Goal: Transaction & Acquisition: Purchase product/service

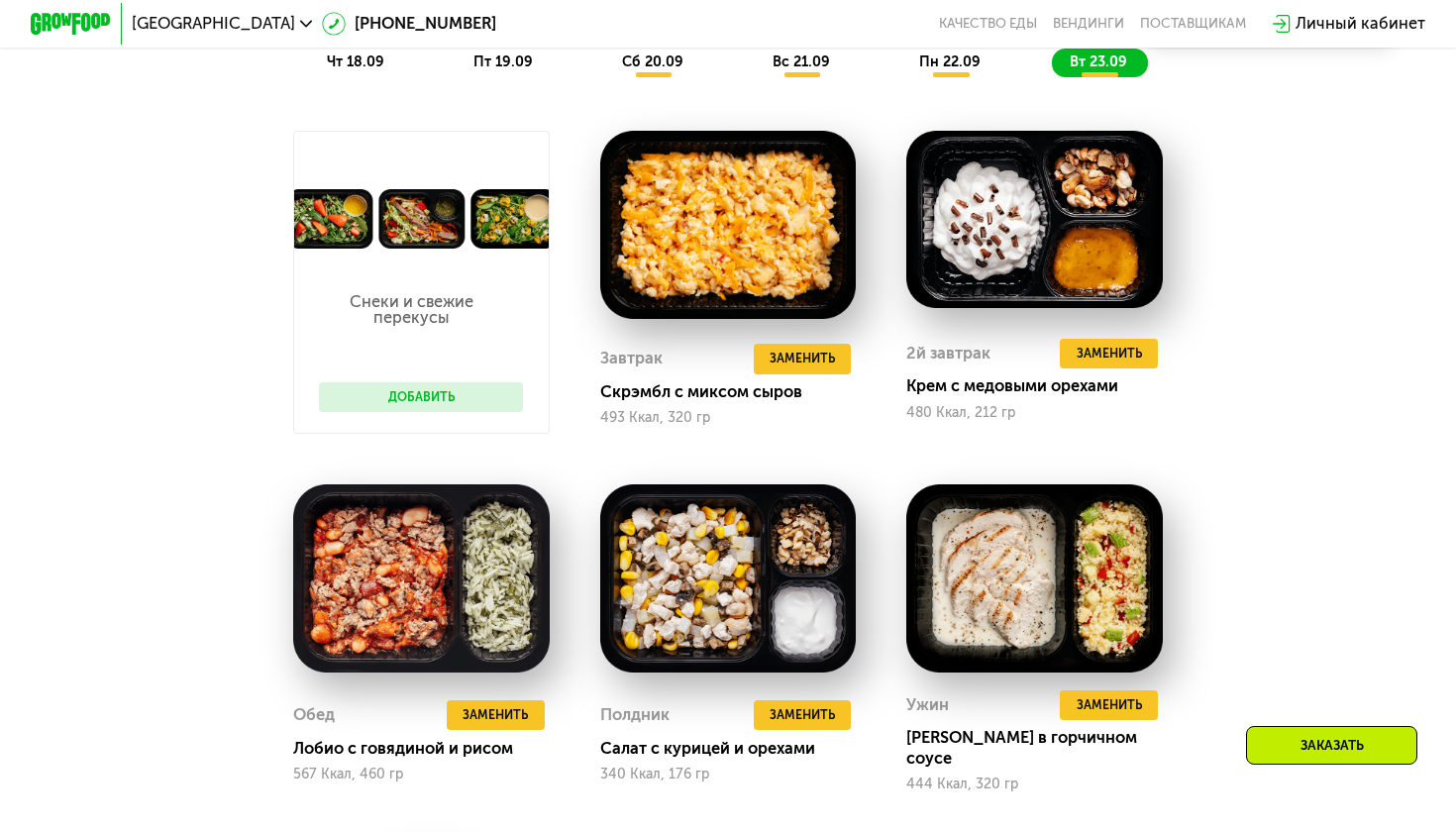
click at [420, 388] on button "Добавить" at bounding box center [420, 398] width 204 height 31
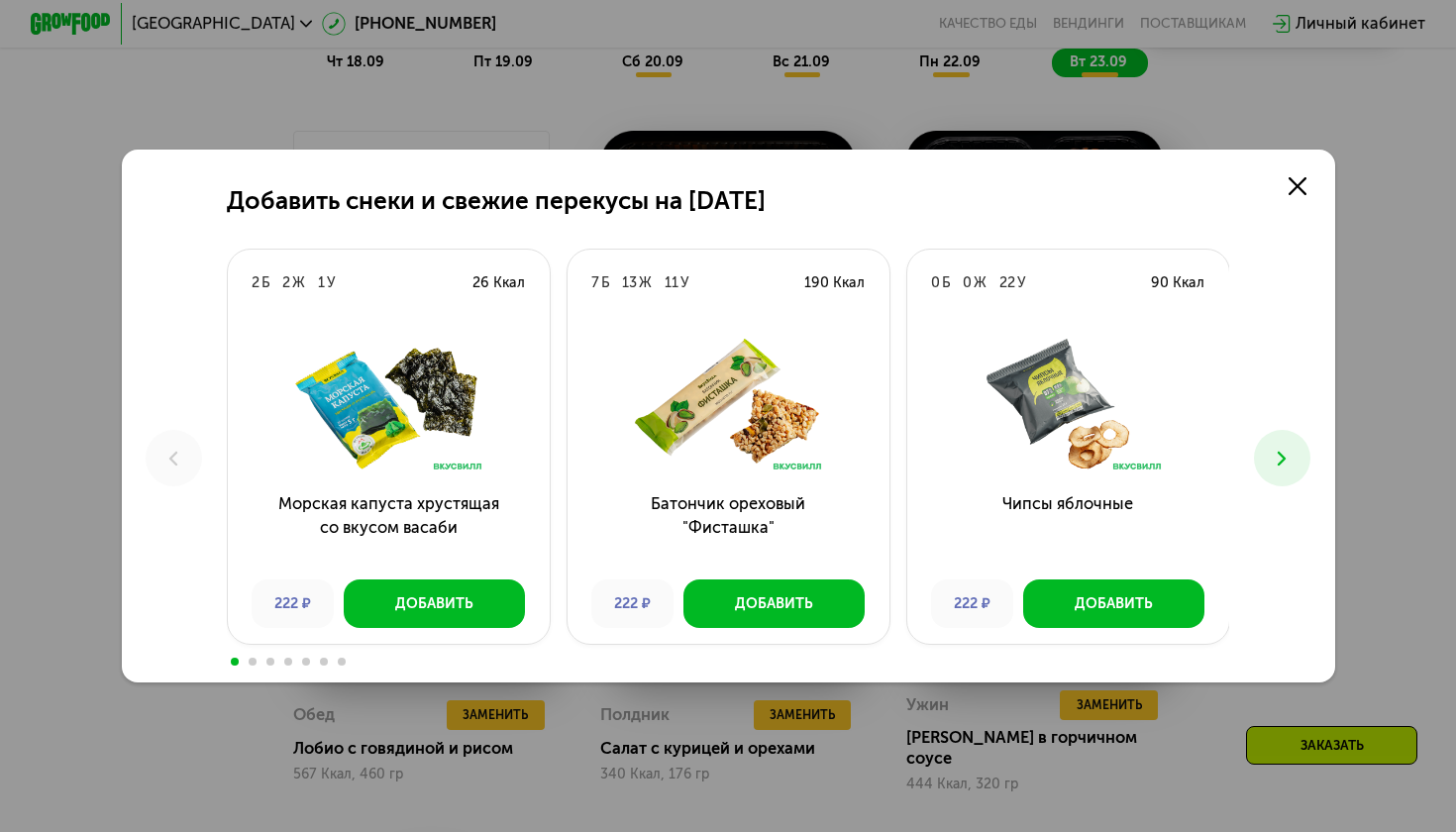
click at [1286, 459] on icon at bounding box center [1282, 459] width 25 height 25
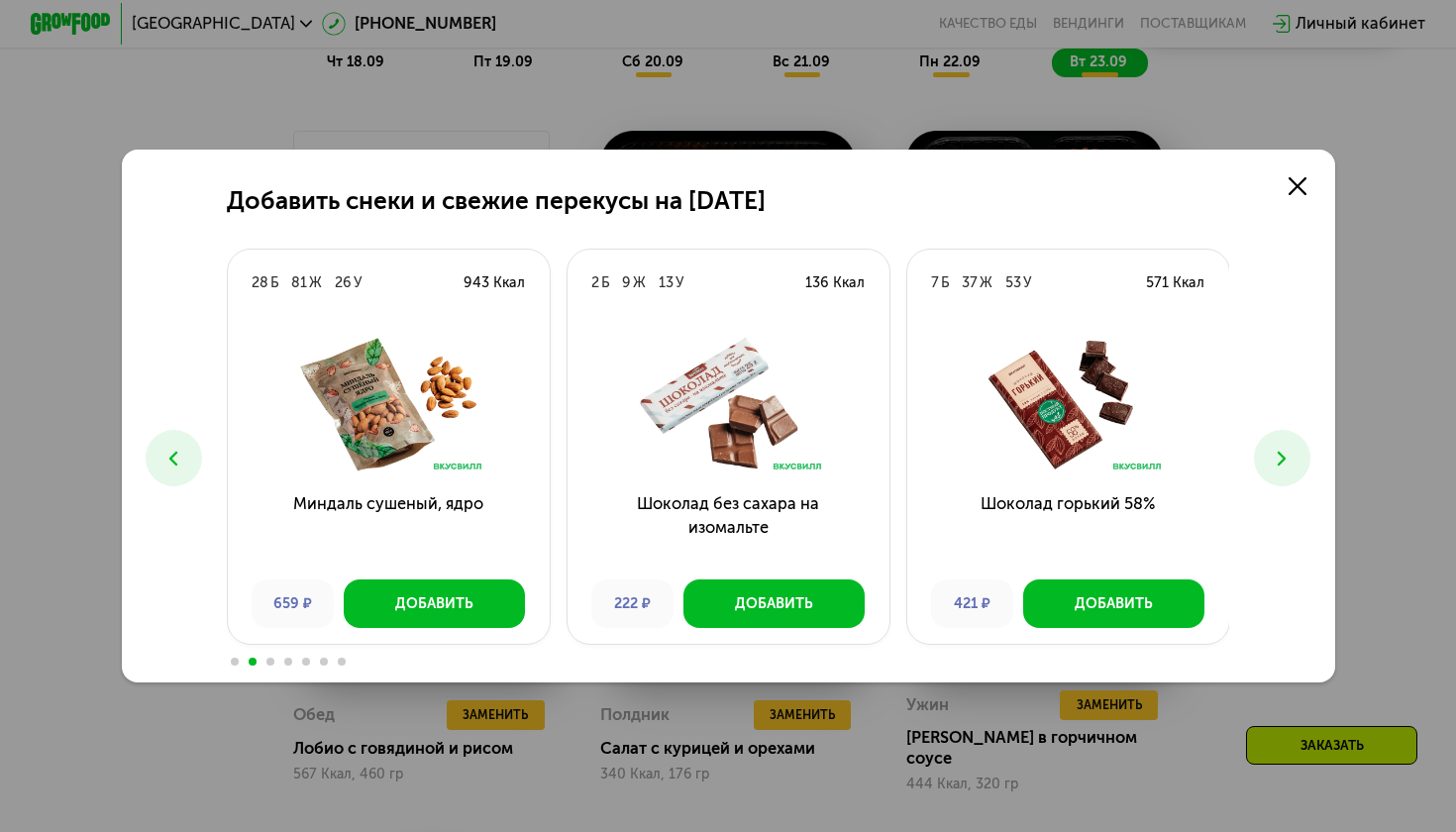
click at [1286, 459] on icon at bounding box center [1282, 459] width 25 height 25
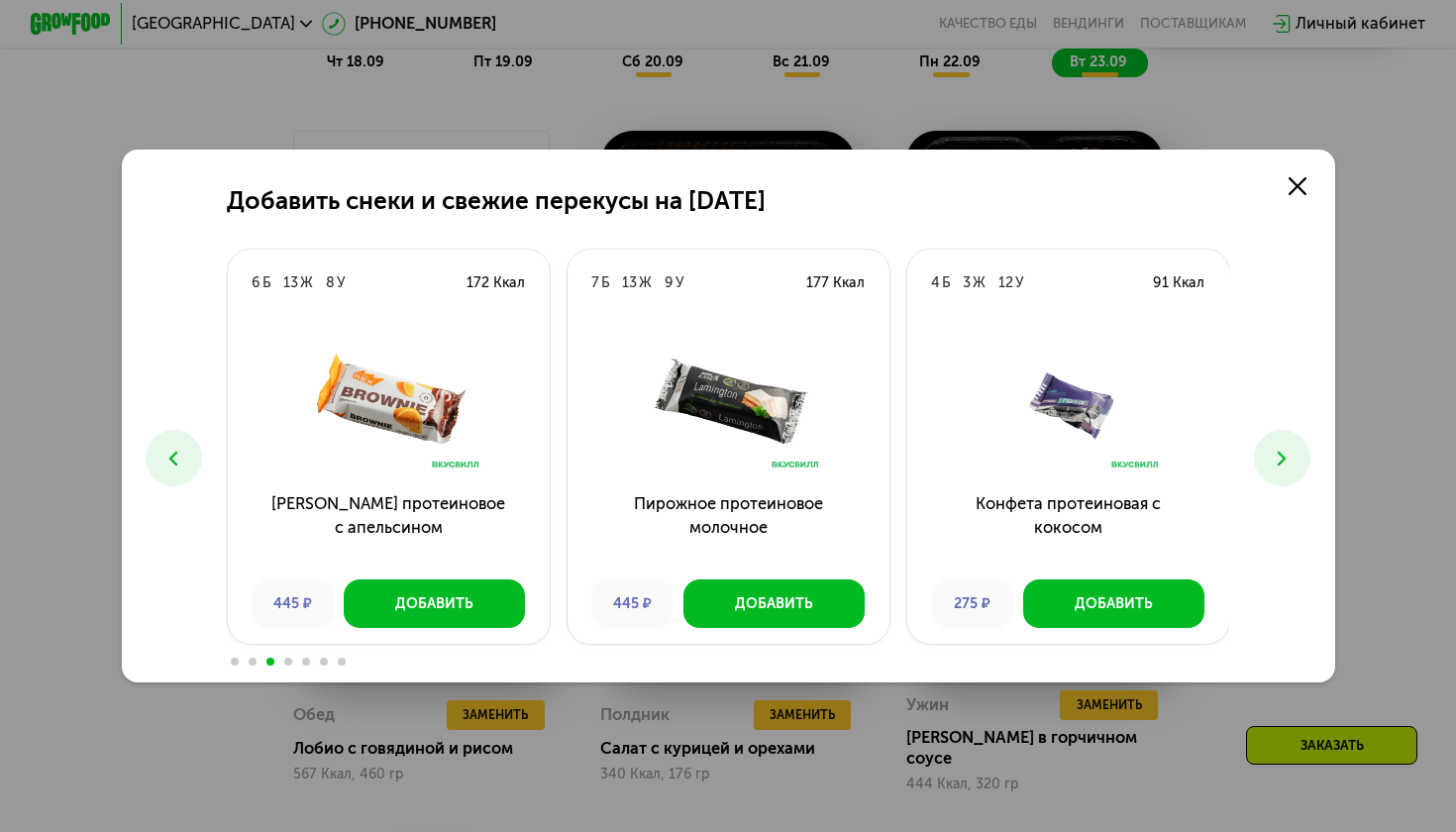
click at [1286, 459] on icon at bounding box center [1282, 459] width 25 height 25
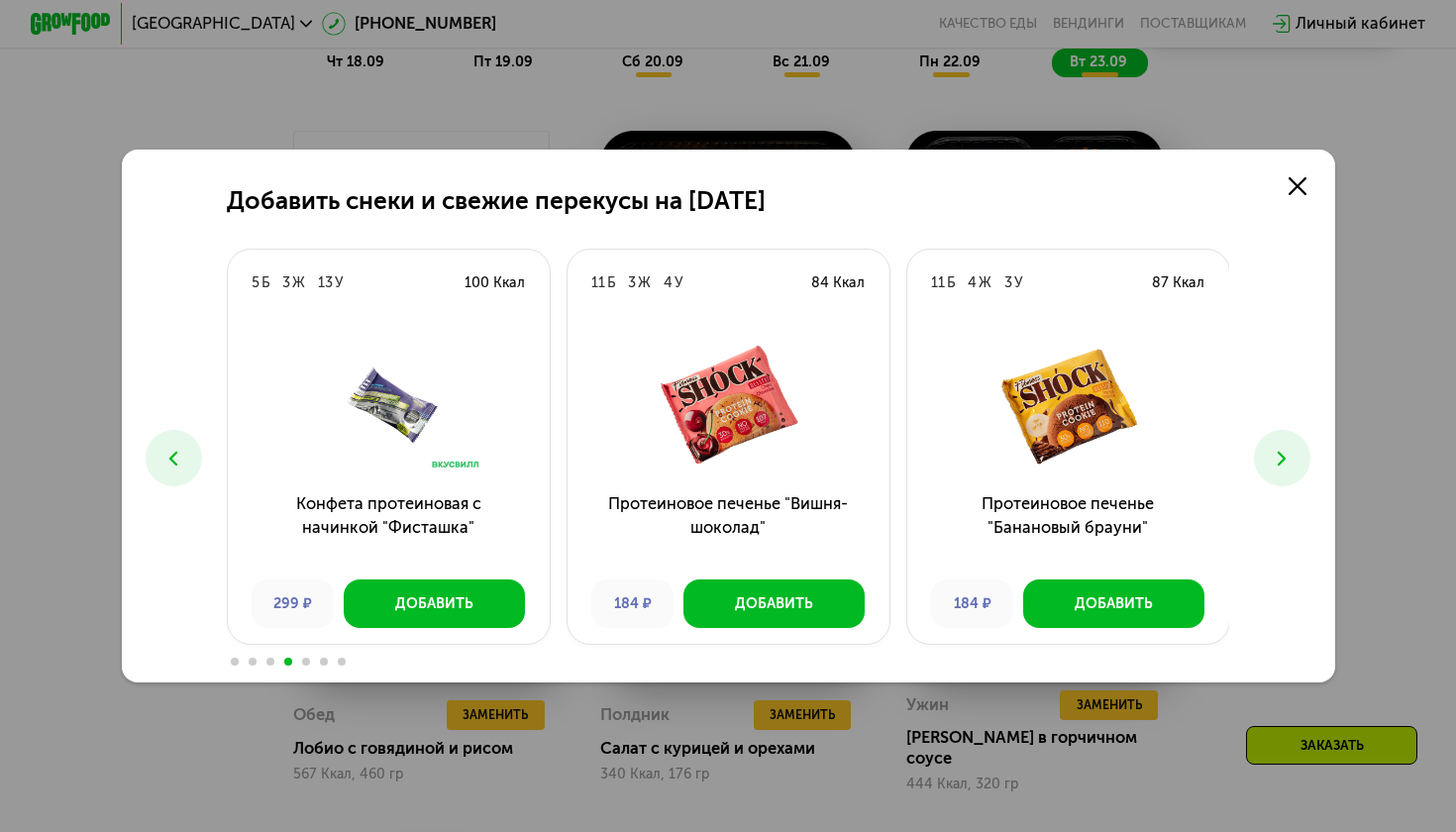
click at [1286, 459] on icon at bounding box center [1282, 459] width 25 height 25
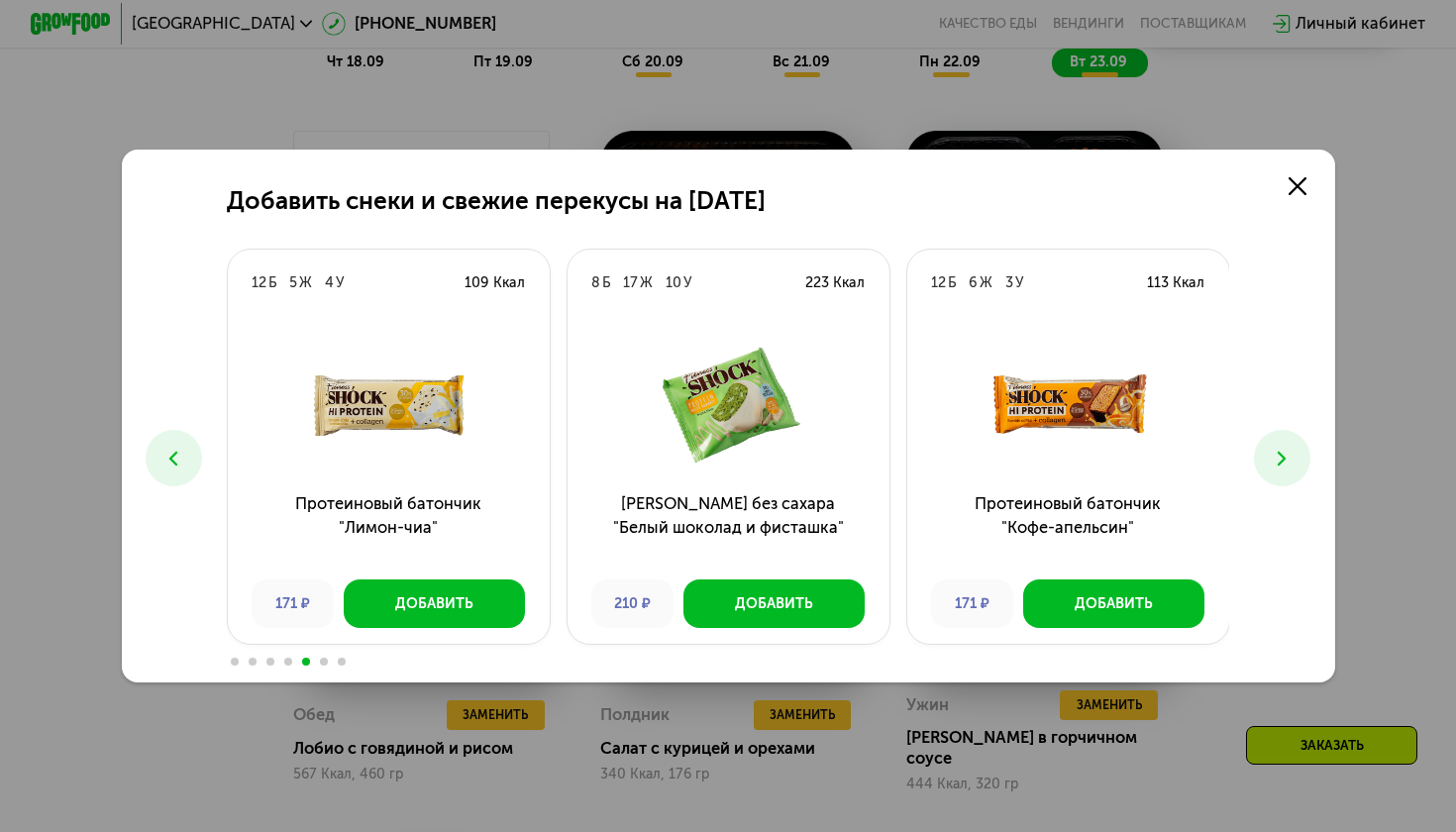
click at [1286, 459] on icon at bounding box center [1282, 459] width 25 height 25
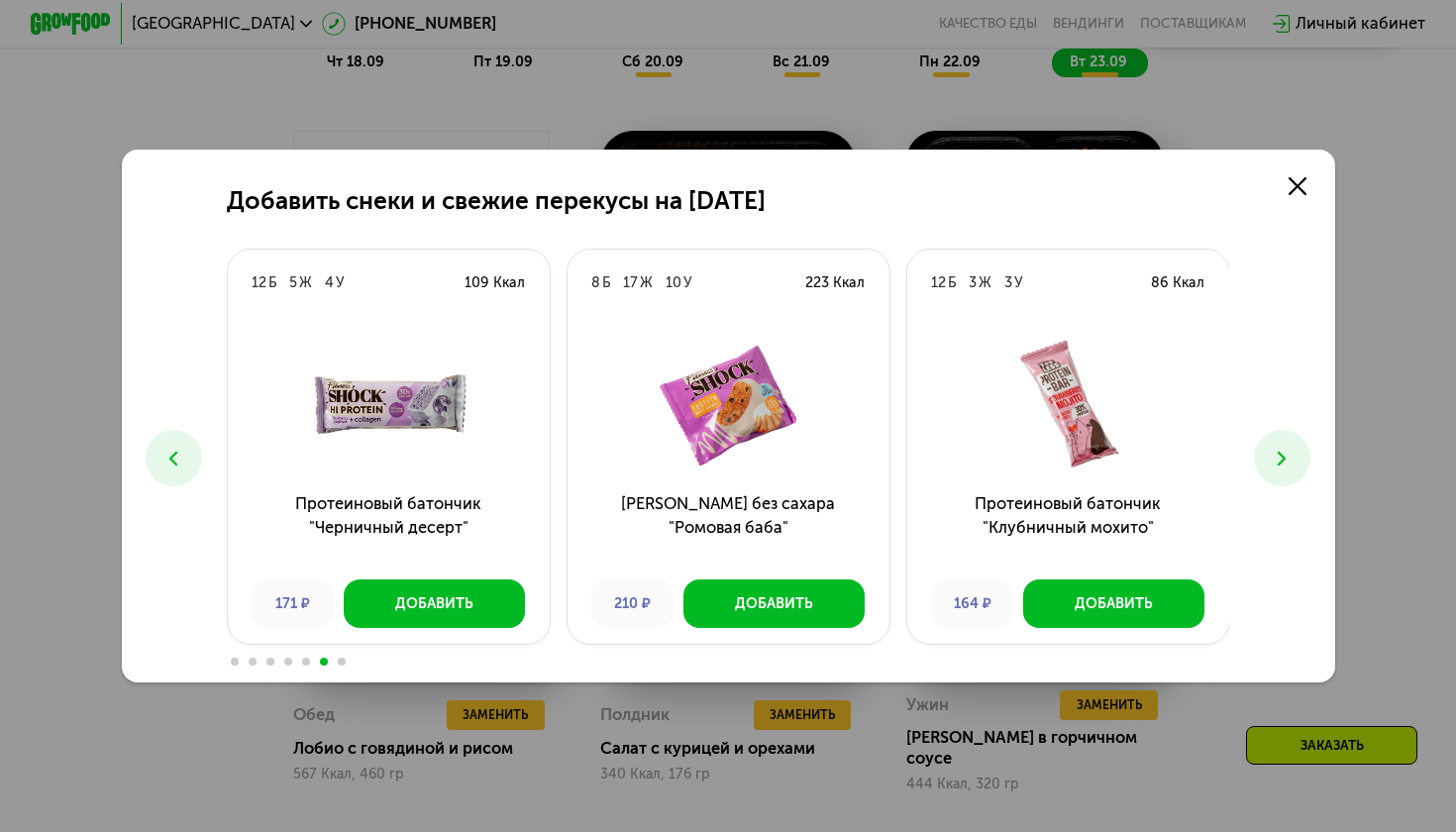
click at [1286, 459] on icon at bounding box center [1282, 459] width 25 height 25
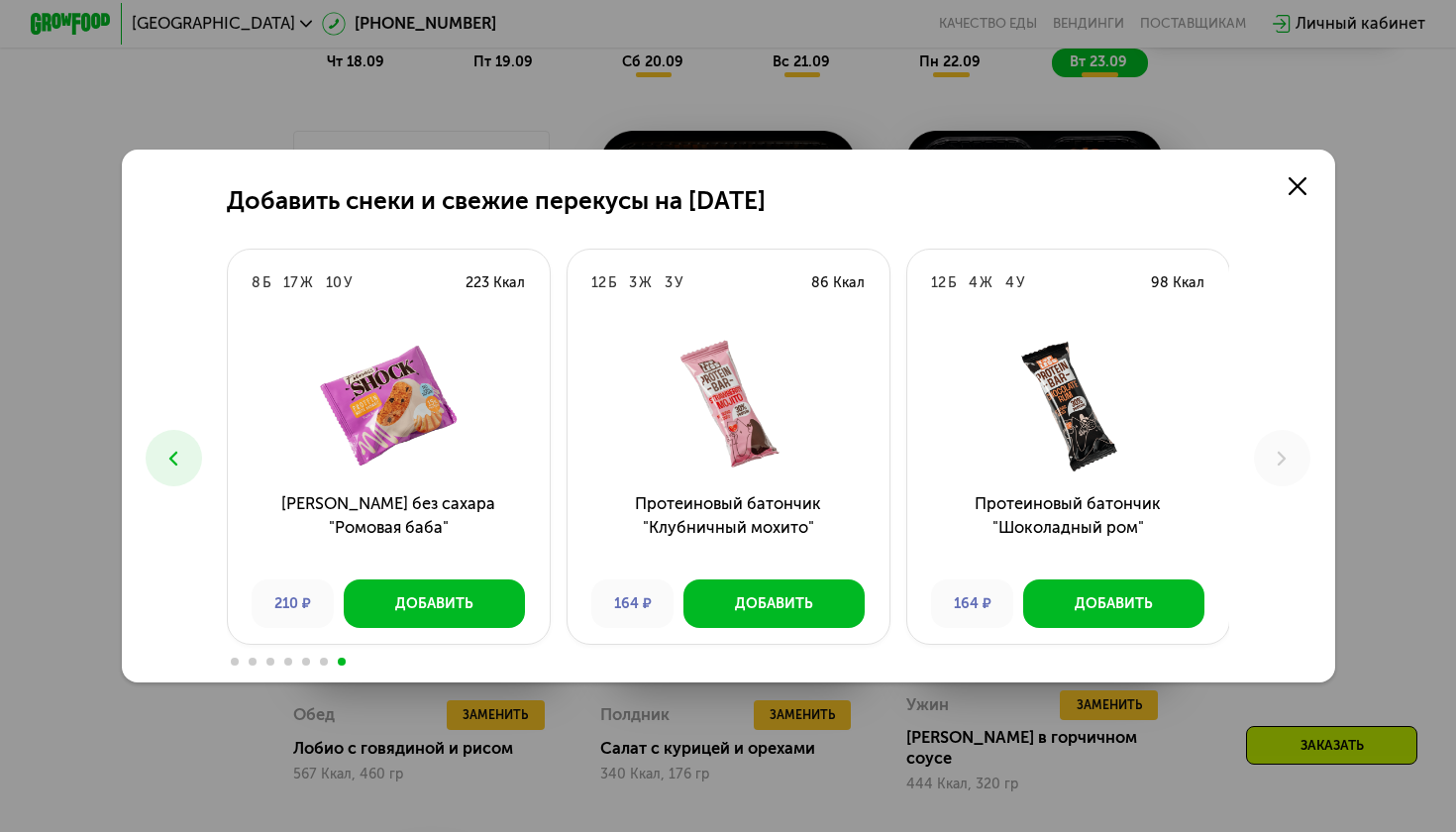
click at [1286, 459] on icon at bounding box center [1282, 459] width 25 height 25
click at [1300, 198] on link at bounding box center [1297, 186] width 41 height 41
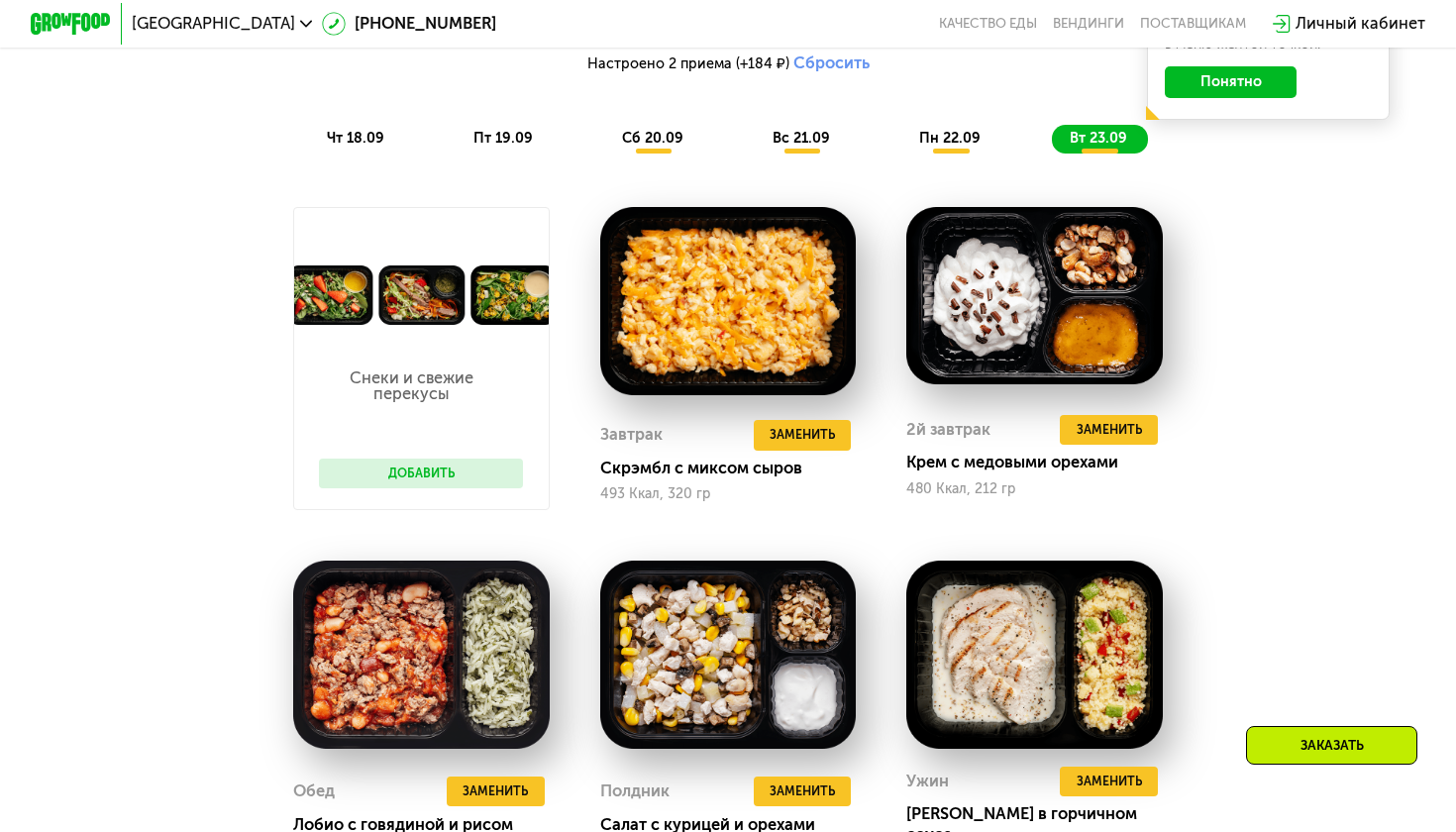
scroll to position [1598, 0]
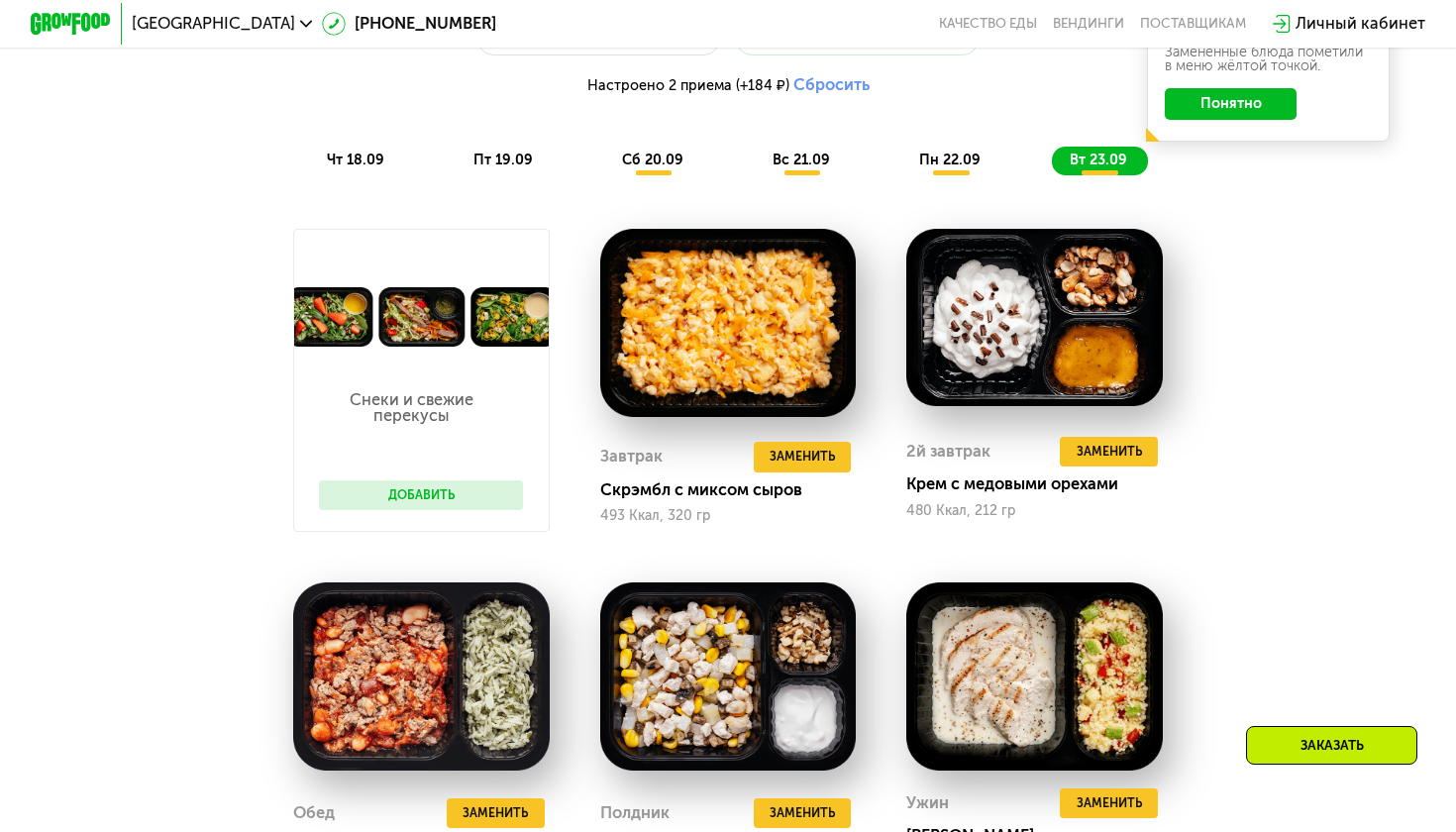
click at [938, 159] on span "пн 22.09" at bounding box center [950, 159] width 62 height 17
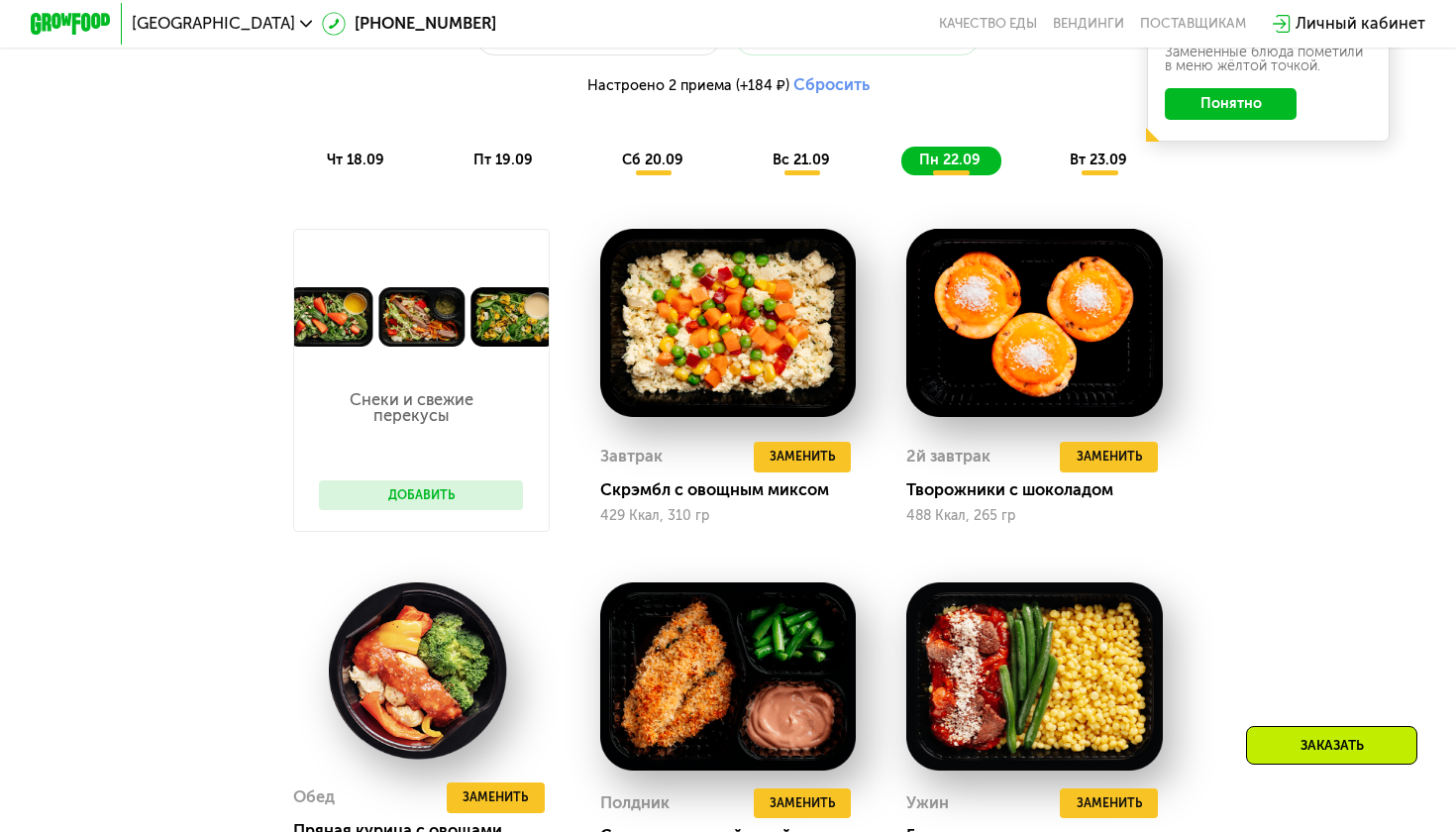
click at [819, 153] on span "вс 21.09" at bounding box center [802, 159] width 58 height 17
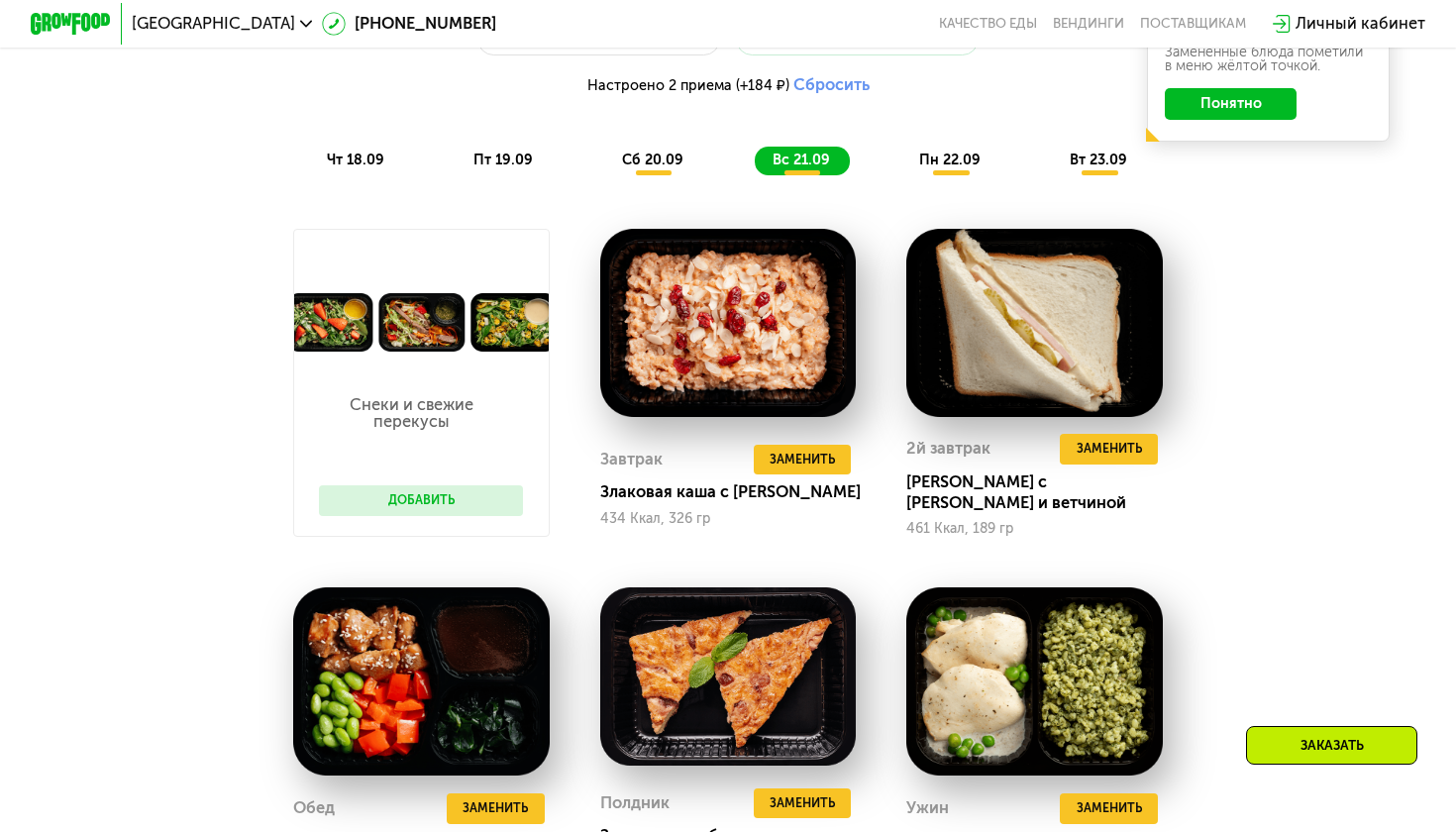
click at [664, 154] on span "сб 20.09" at bounding box center [653, 159] width 62 height 17
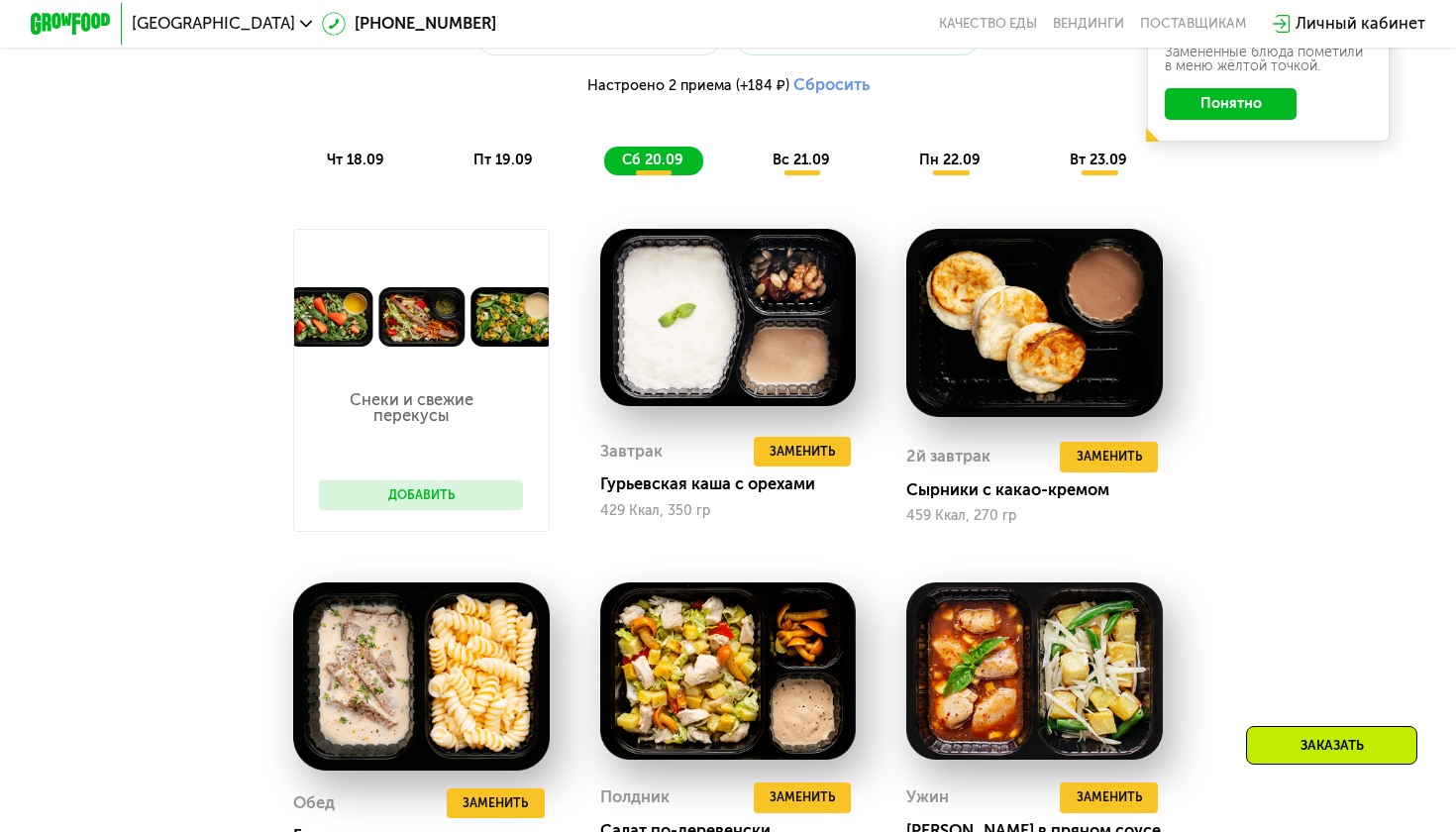
scroll to position [1066, 0]
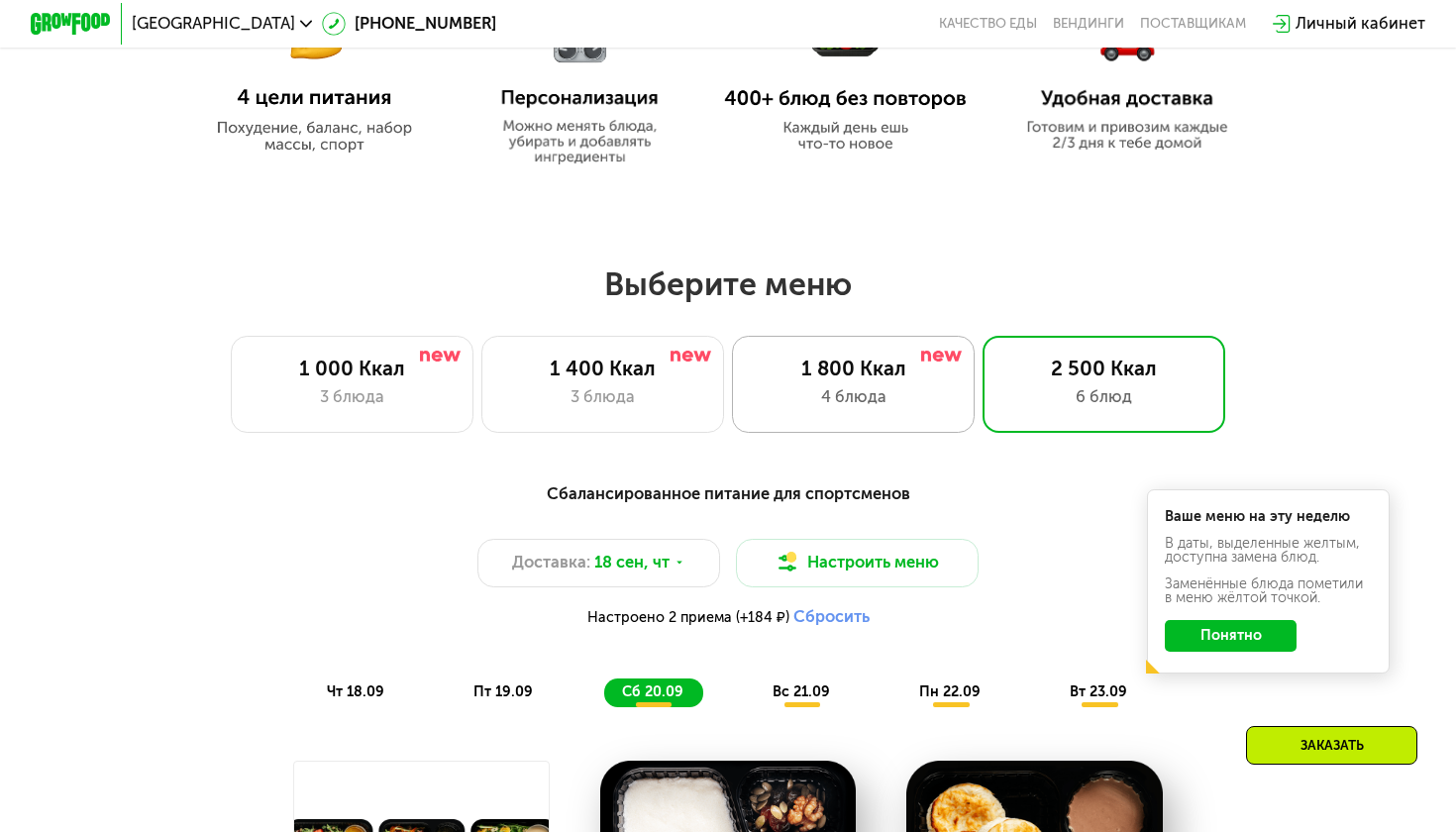
click at [853, 364] on div "1 800 Ккал" at bounding box center [852, 369] width 200 height 25
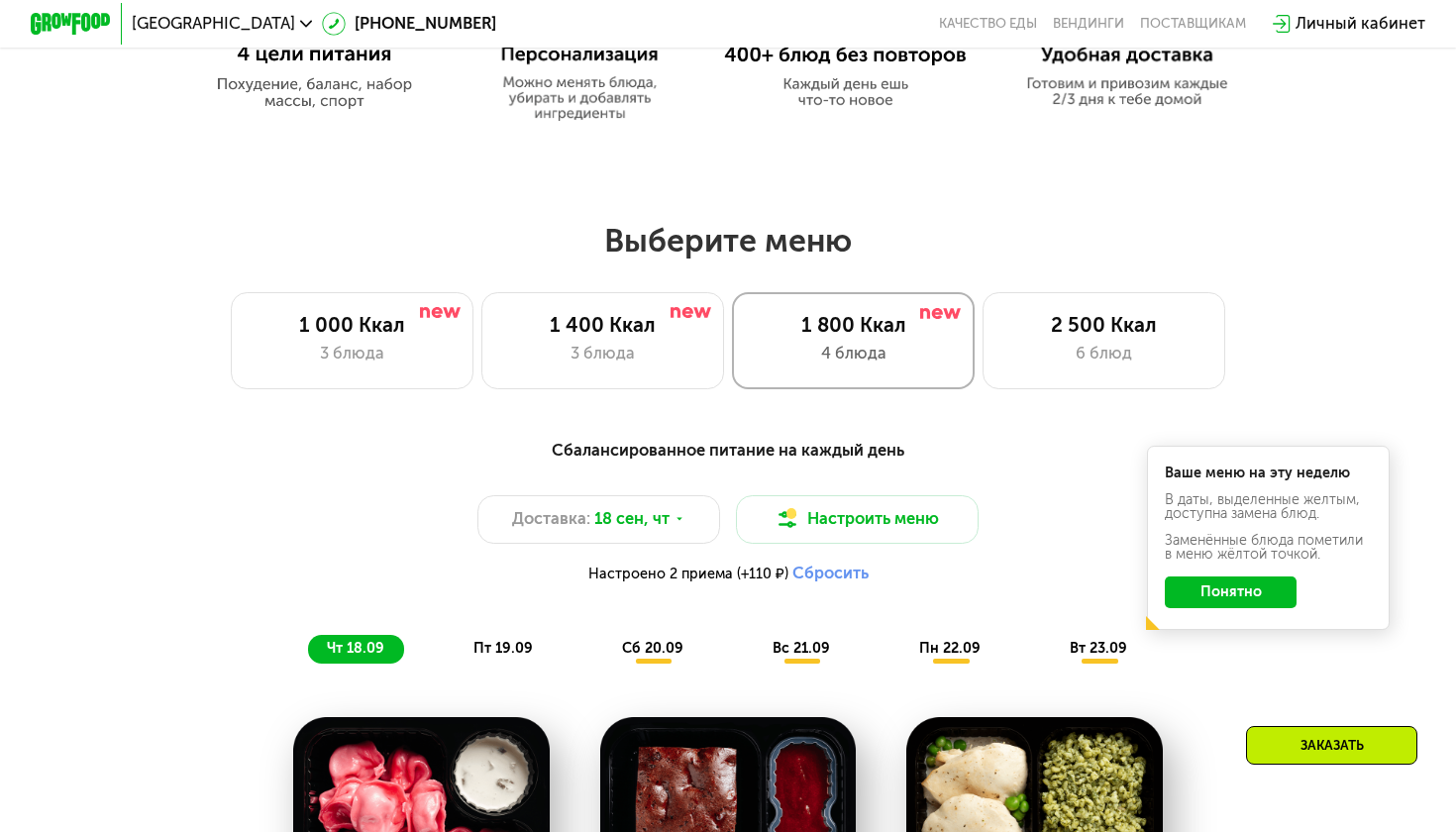
scroll to position [1115, 0]
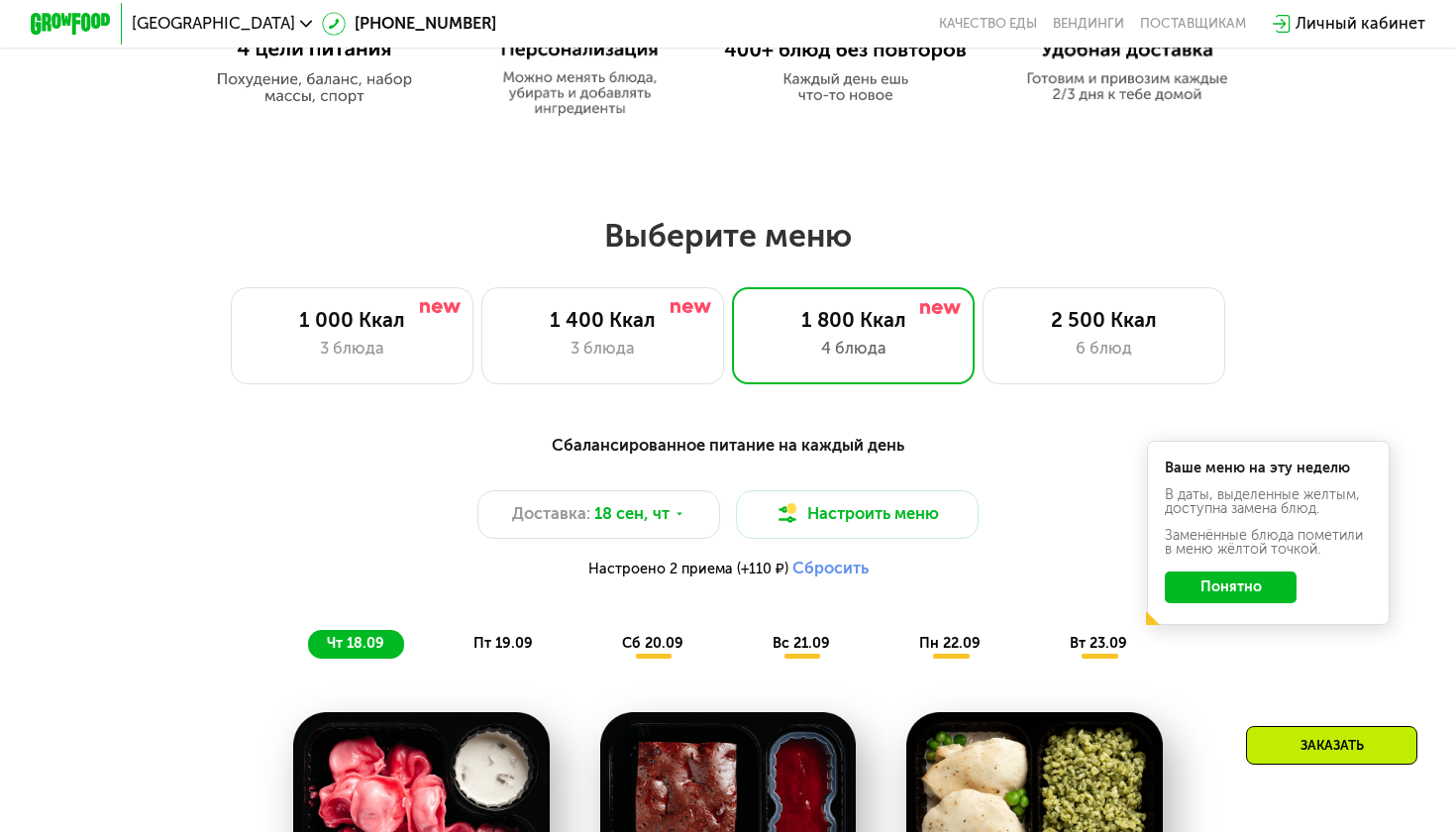
click at [504, 641] on span "пт 19.09" at bounding box center [503, 644] width 60 height 17
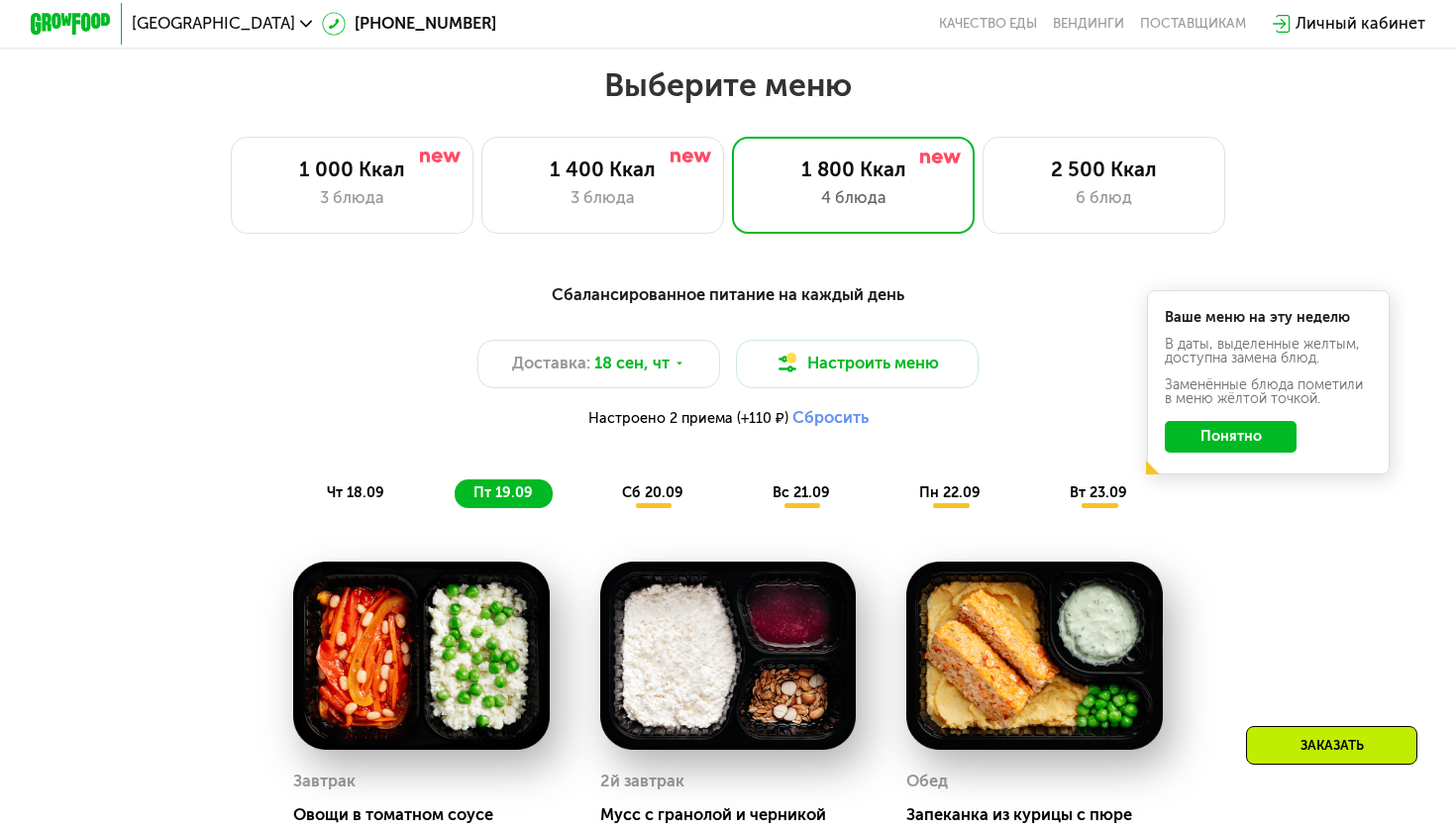
scroll to position [1266, 0]
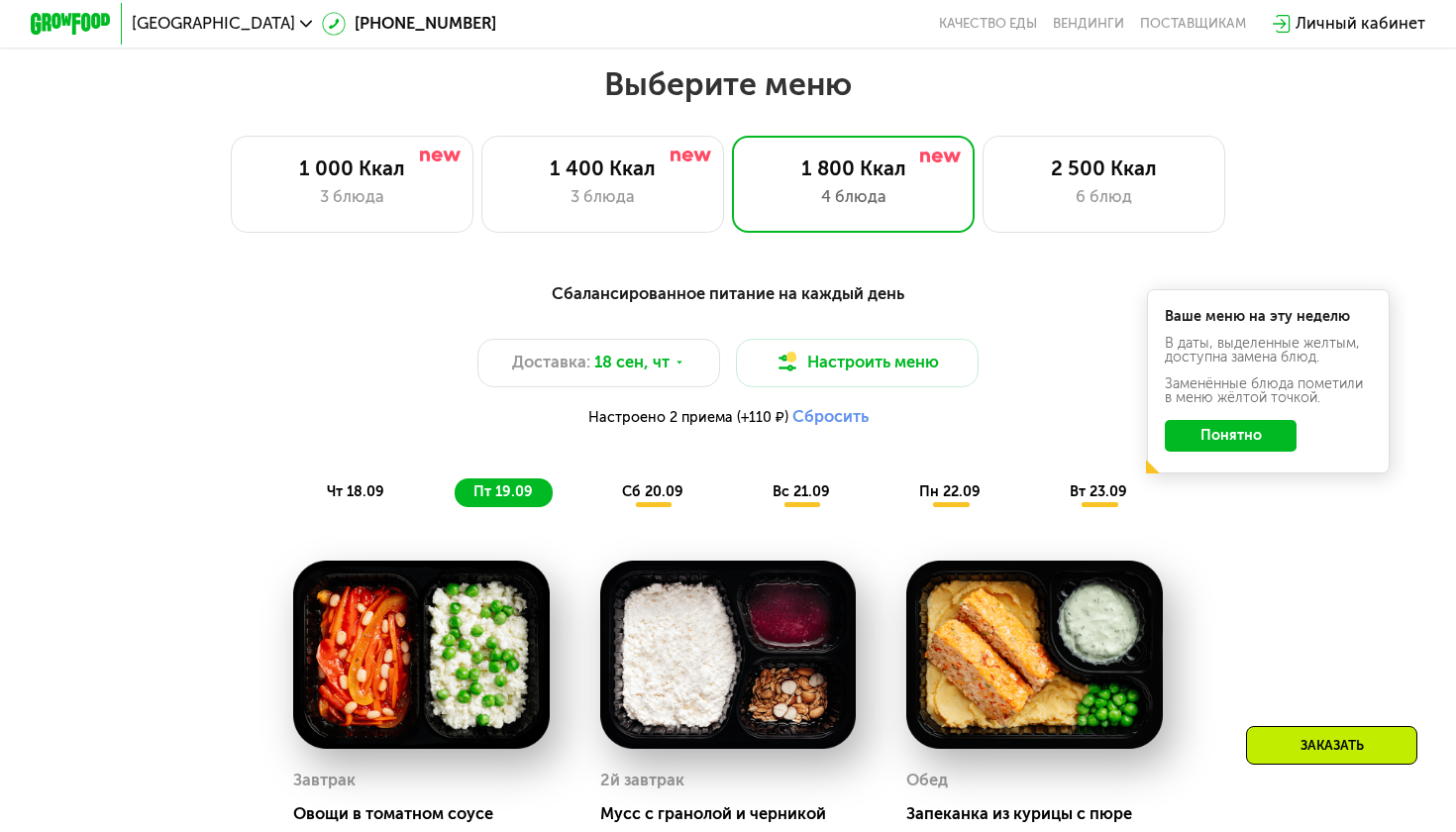
click at [647, 498] on span "сб 20.09" at bounding box center [653, 491] width 62 height 17
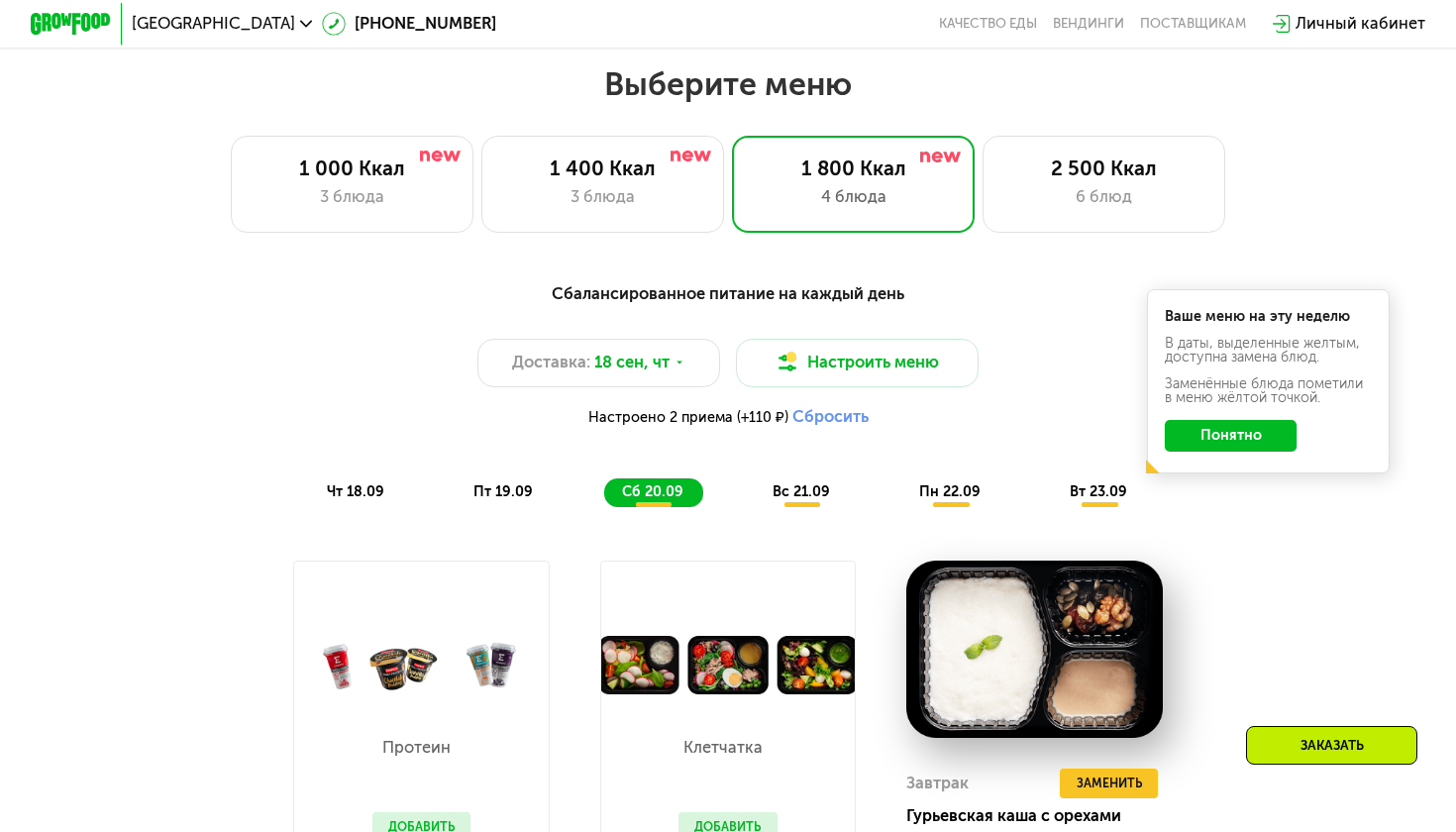
click at [761, 661] on img at bounding box center [729, 667] width 255 height 60
click at [729, 818] on button "Добавить" at bounding box center [727, 828] width 99 height 31
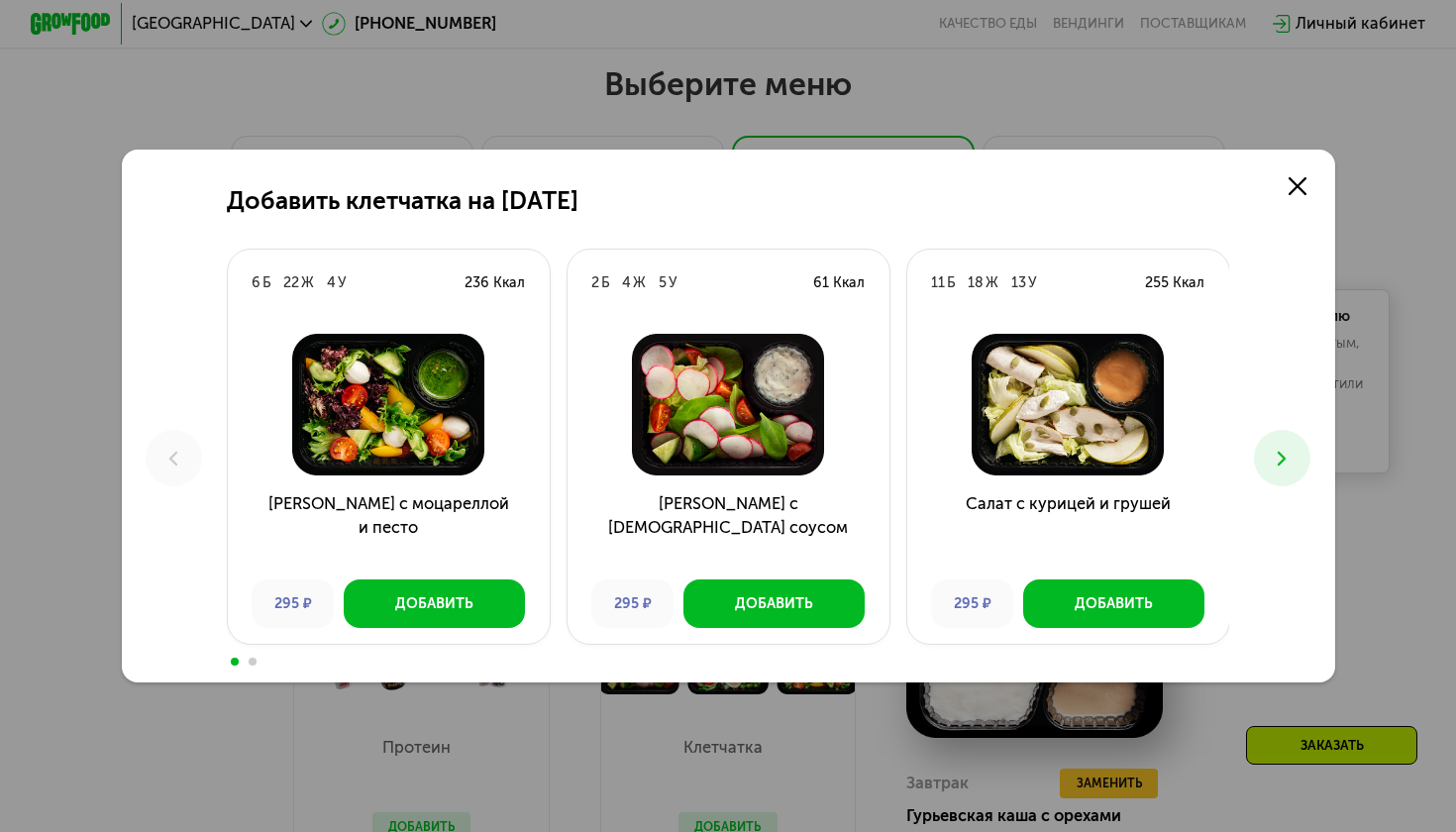
click at [1290, 448] on icon at bounding box center [1282, 459] width 25 height 25
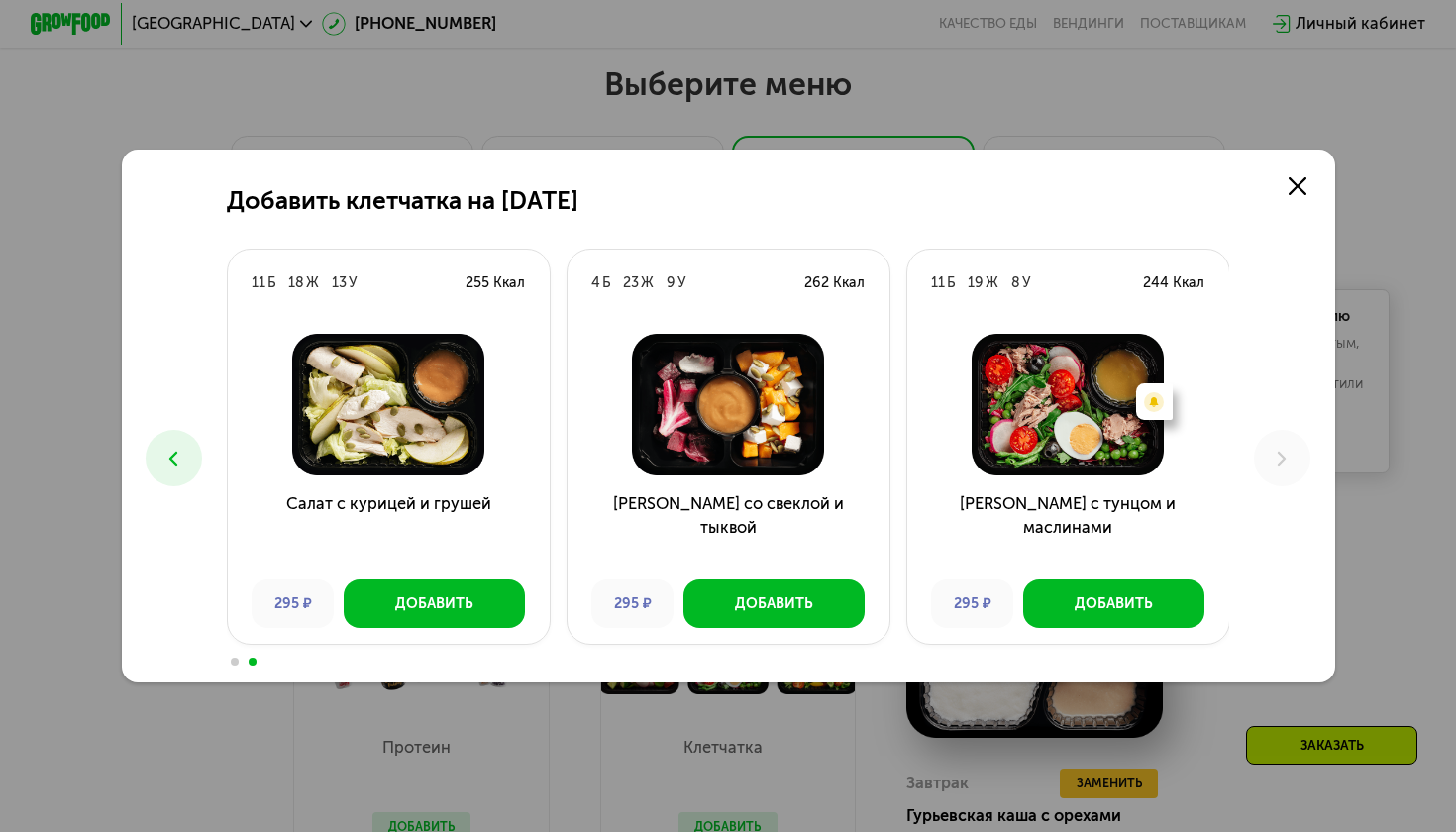
click at [1290, 448] on icon at bounding box center [1282, 459] width 25 height 25
click at [1306, 182] on icon at bounding box center [1298, 186] width 18 height 18
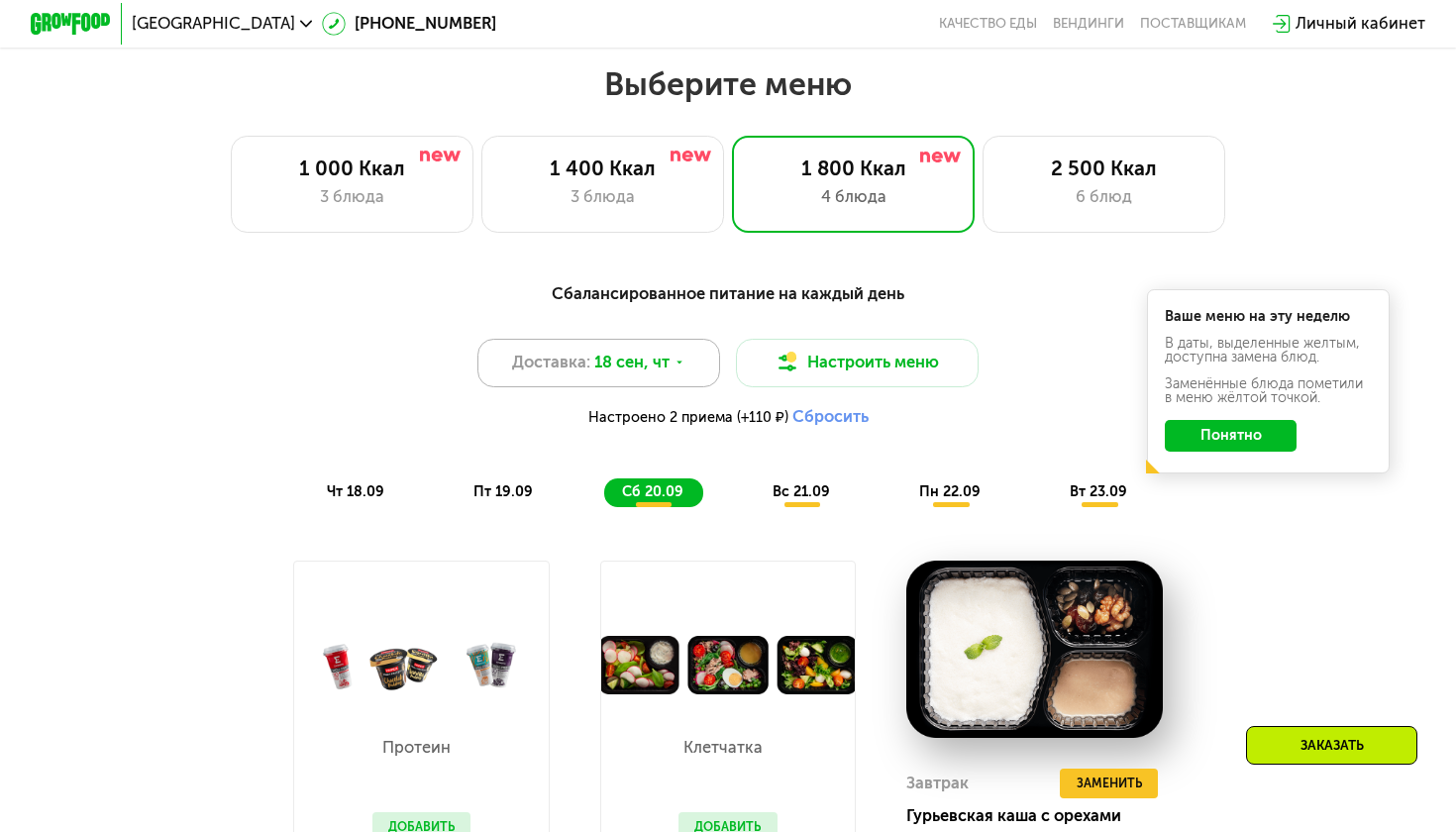
scroll to position [774, 0]
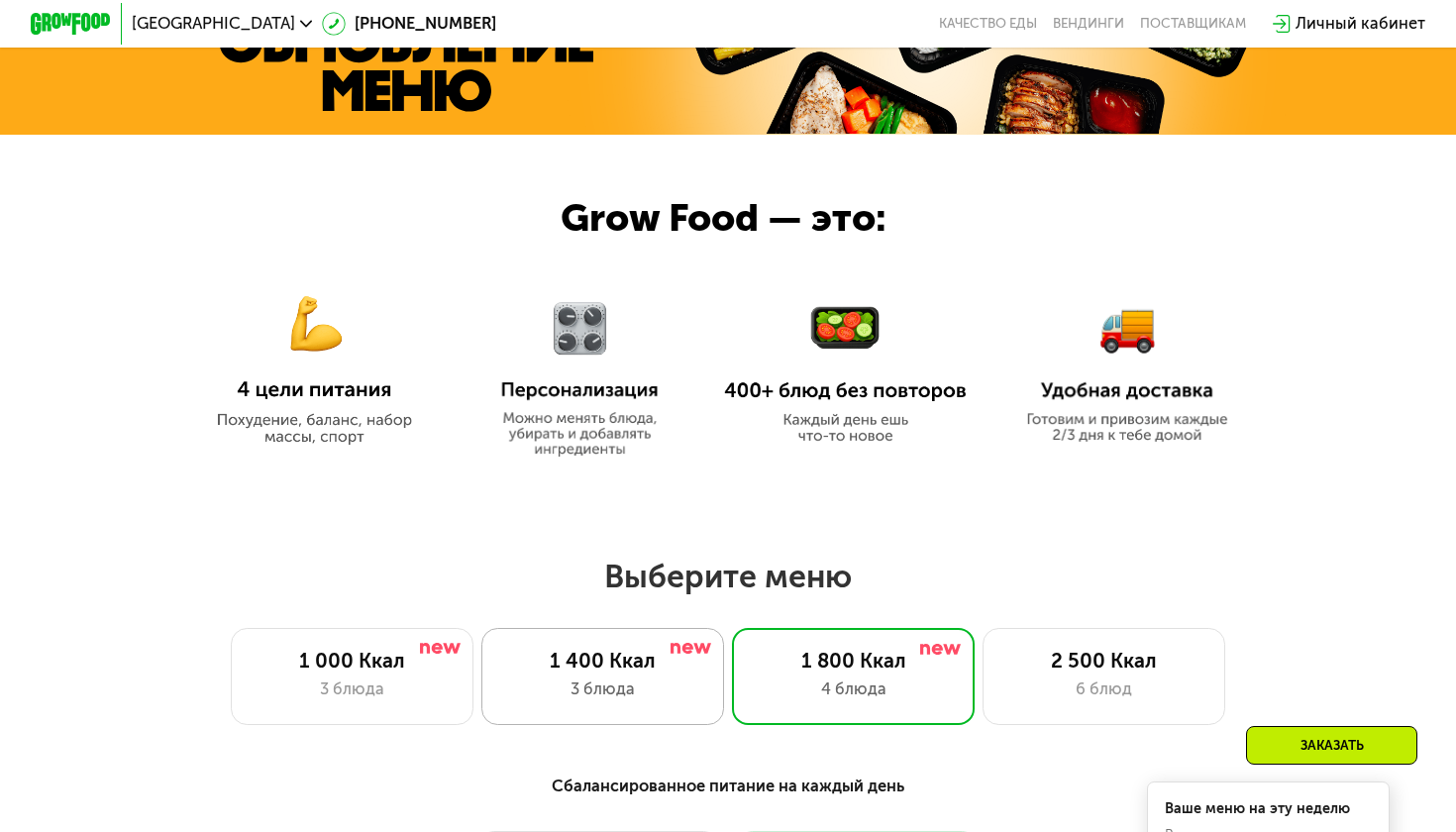
click at [607, 651] on div "1 400 Ккал" at bounding box center [602, 661] width 200 height 25
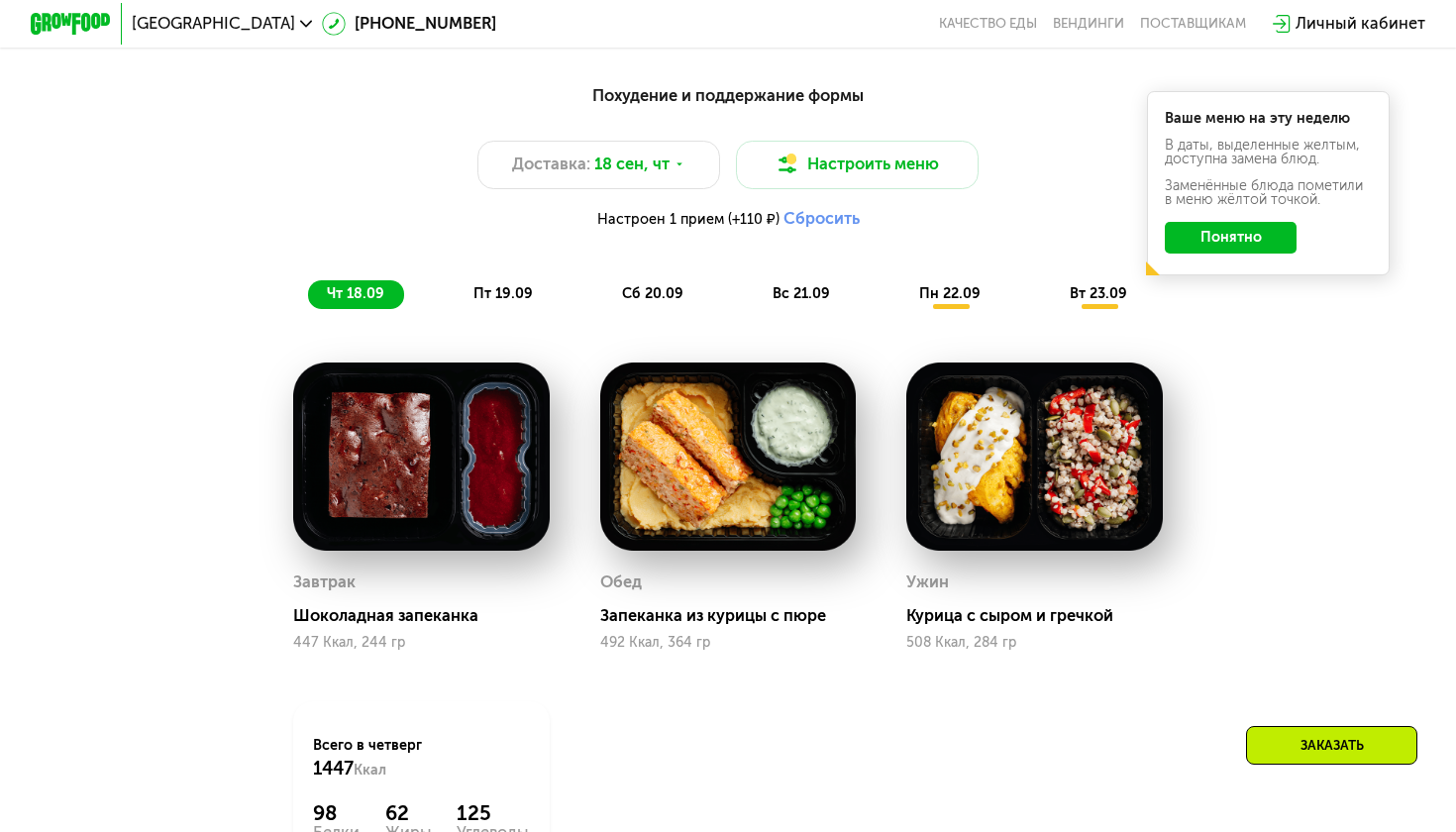
scroll to position [1467, 0]
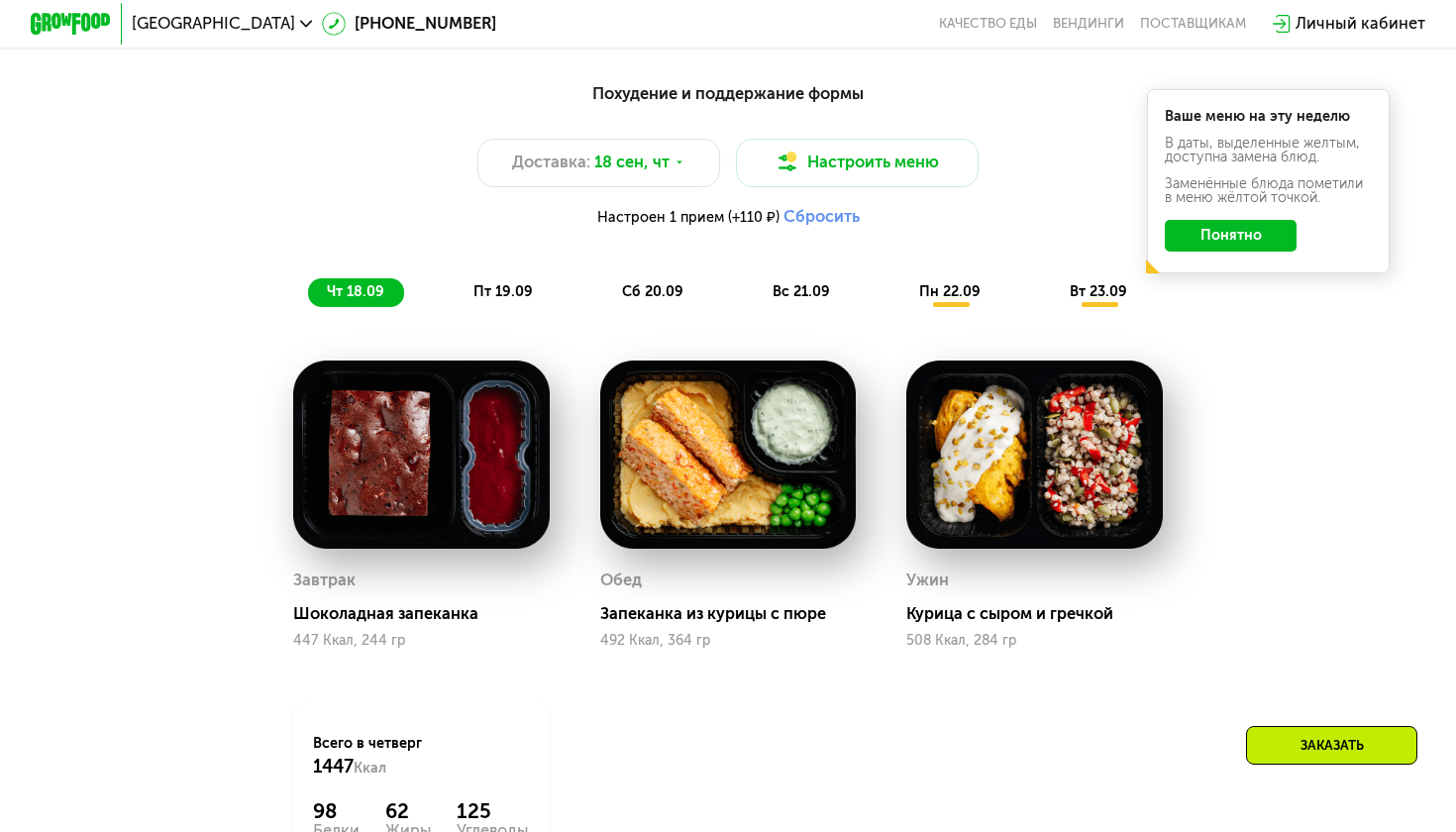
click at [503, 286] on span "пт 19.09" at bounding box center [503, 291] width 60 height 17
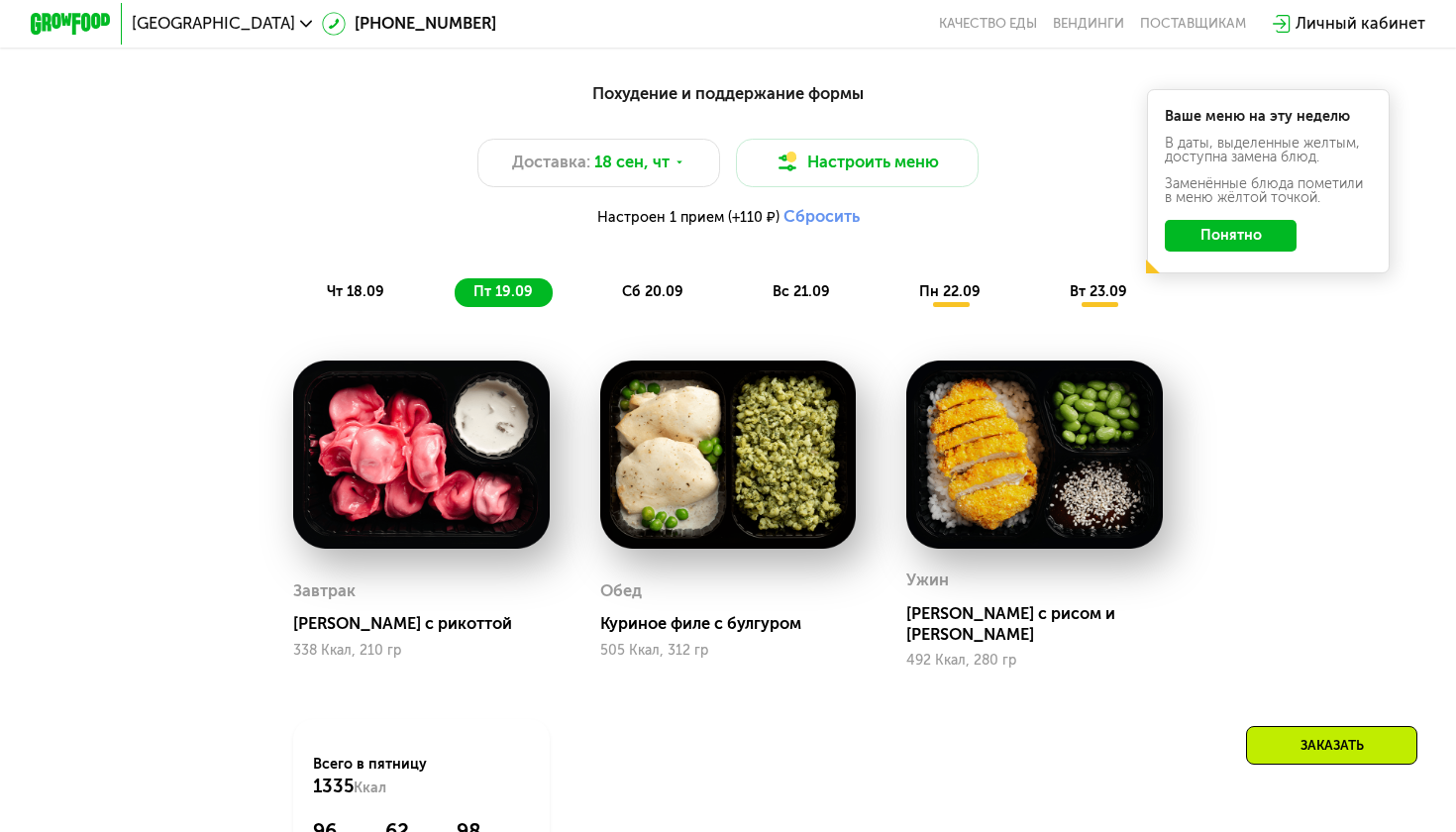
click at [725, 496] on img at bounding box center [729, 454] width 257 height 188
click at [644, 284] on span "сб 20.09" at bounding box center [653, 291] width 62 height 17
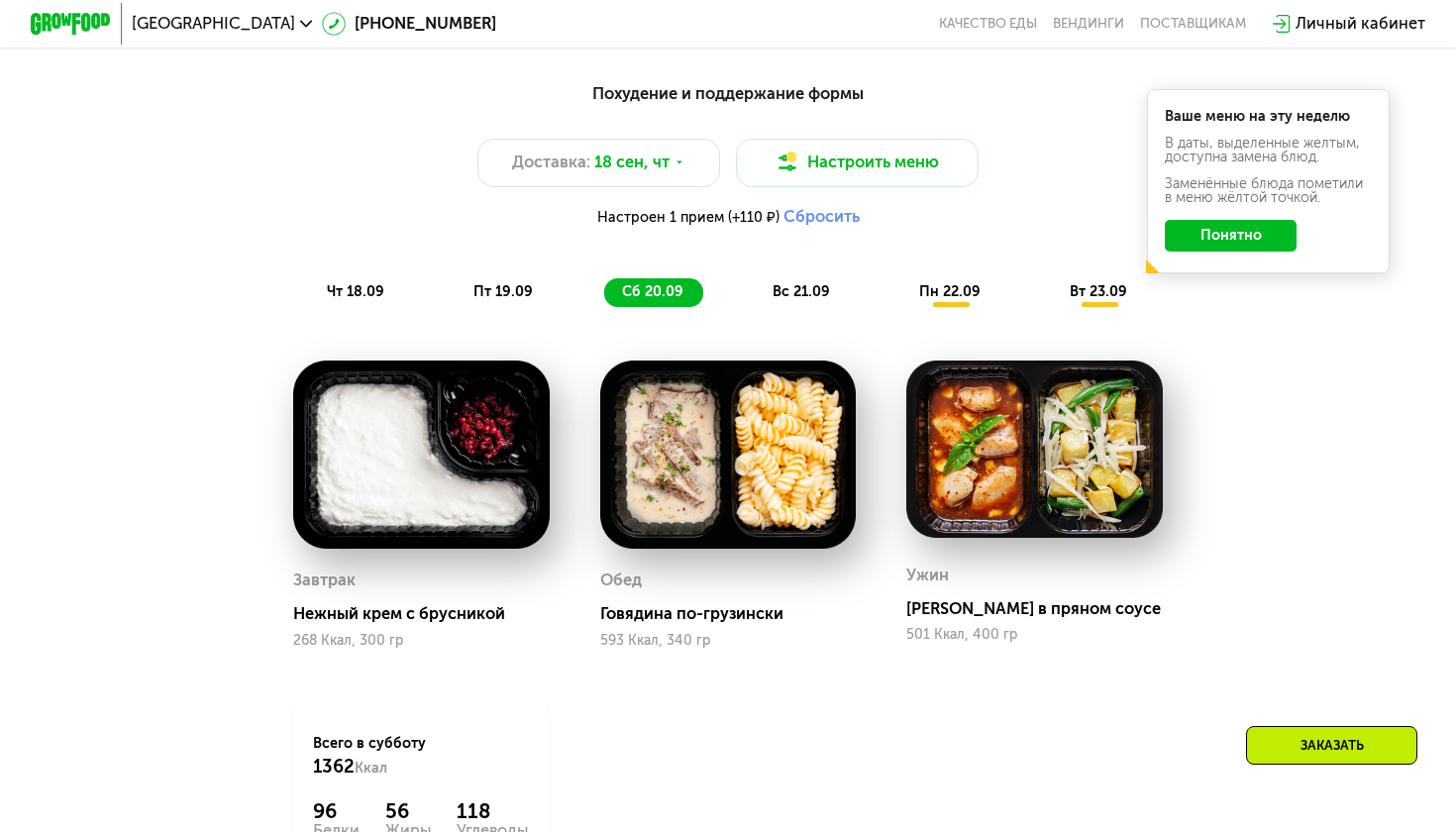
click at [774, 301] on div "вс 21.09" at bounding box center [803, 292] width 96 height 29
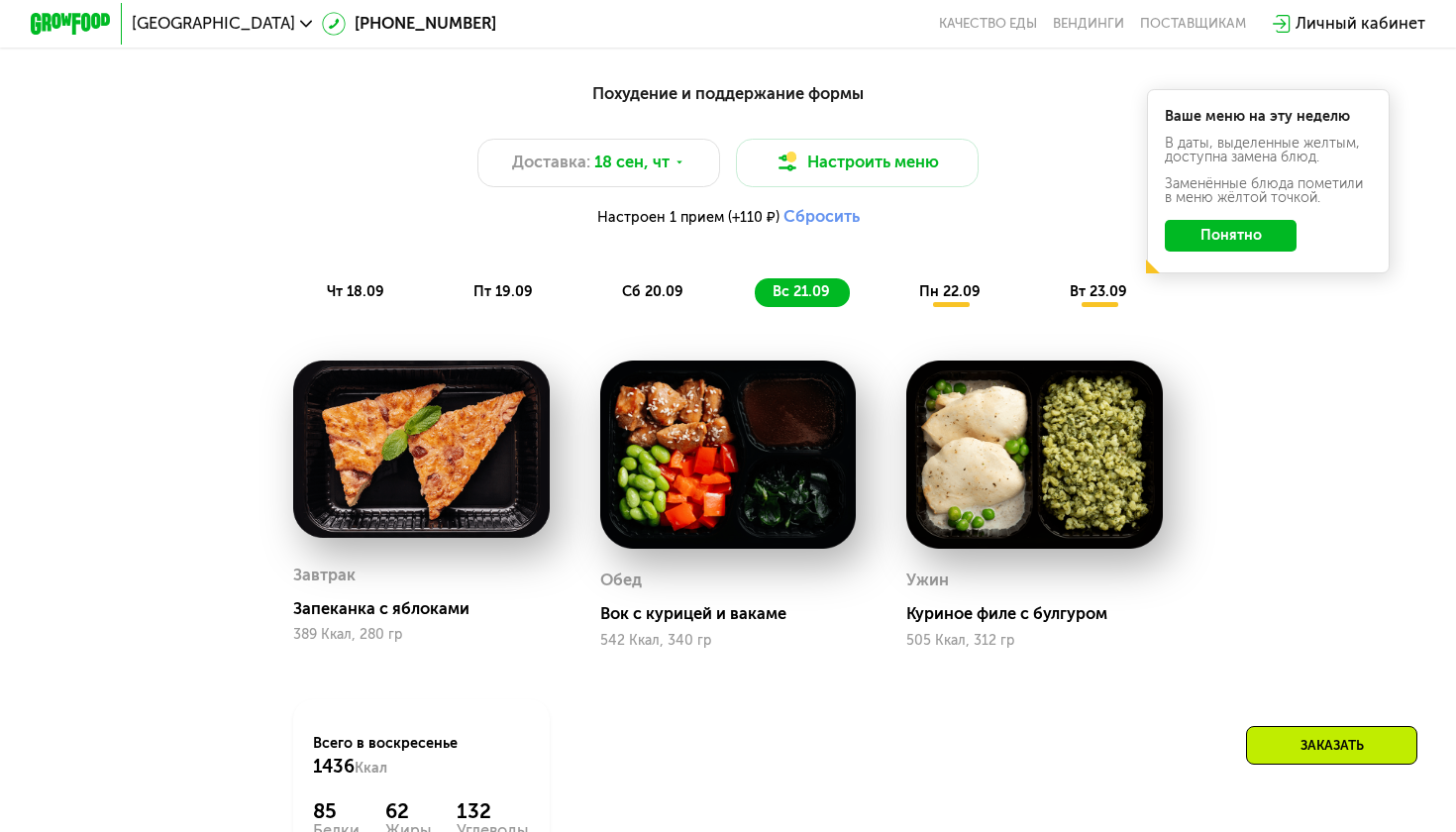
click at [924, 290] on span "пн 22.09" at bounding box center [950, 291] width 62 height 17
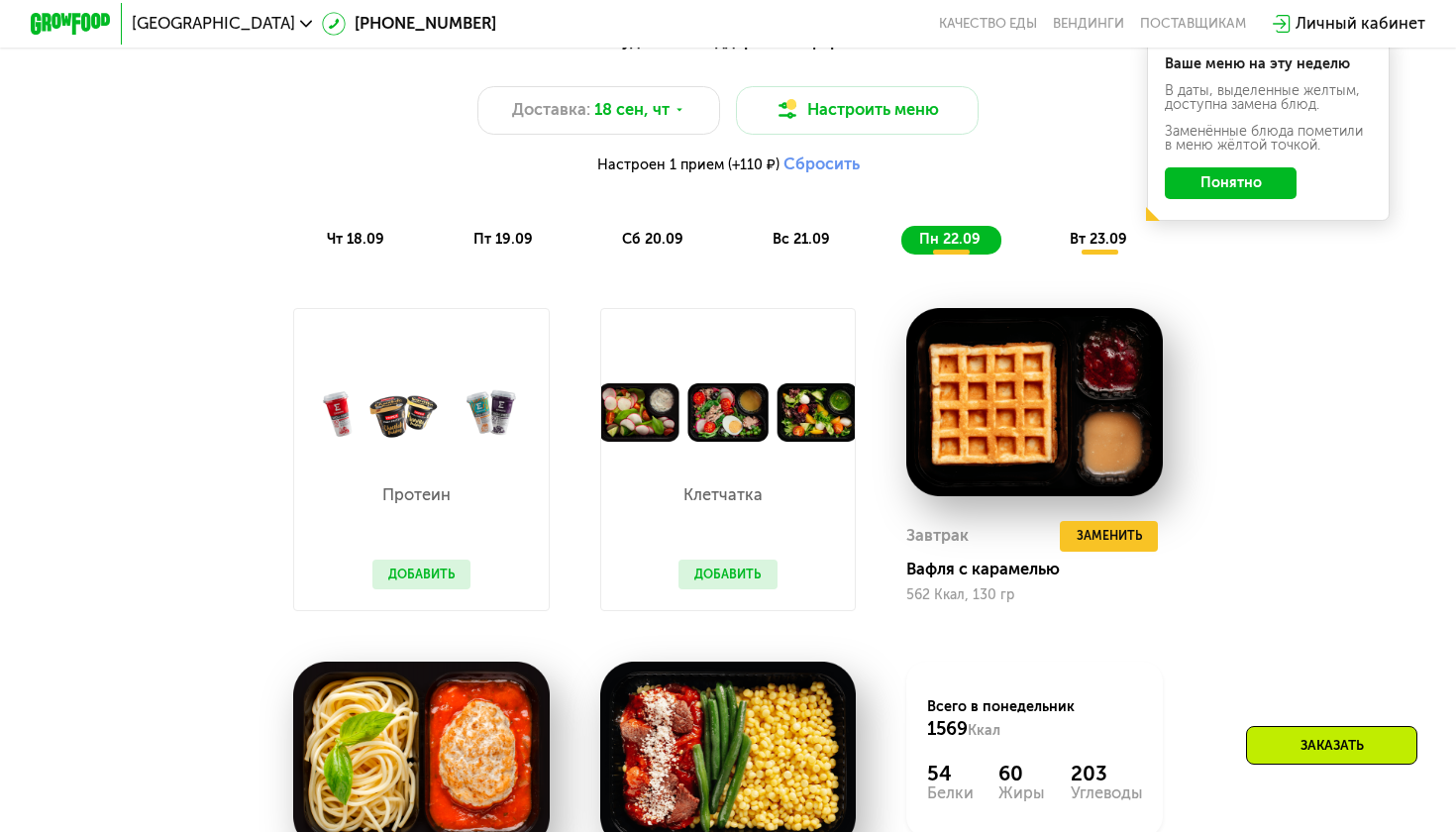
scroll to position [1545, 0]
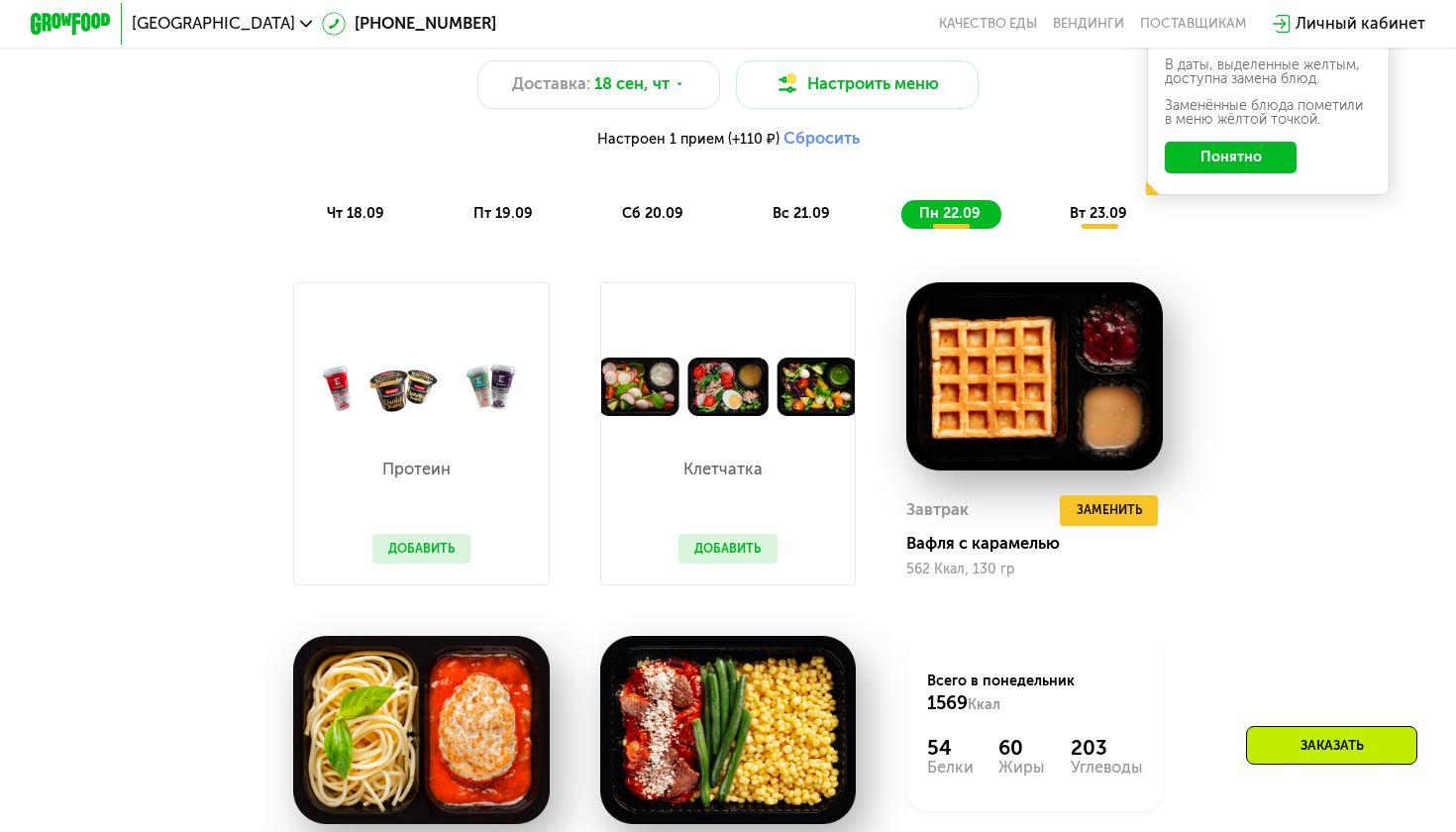
click at [721, 542] on button "Добавить" at bounding box center [727, 549] width 99 height 31
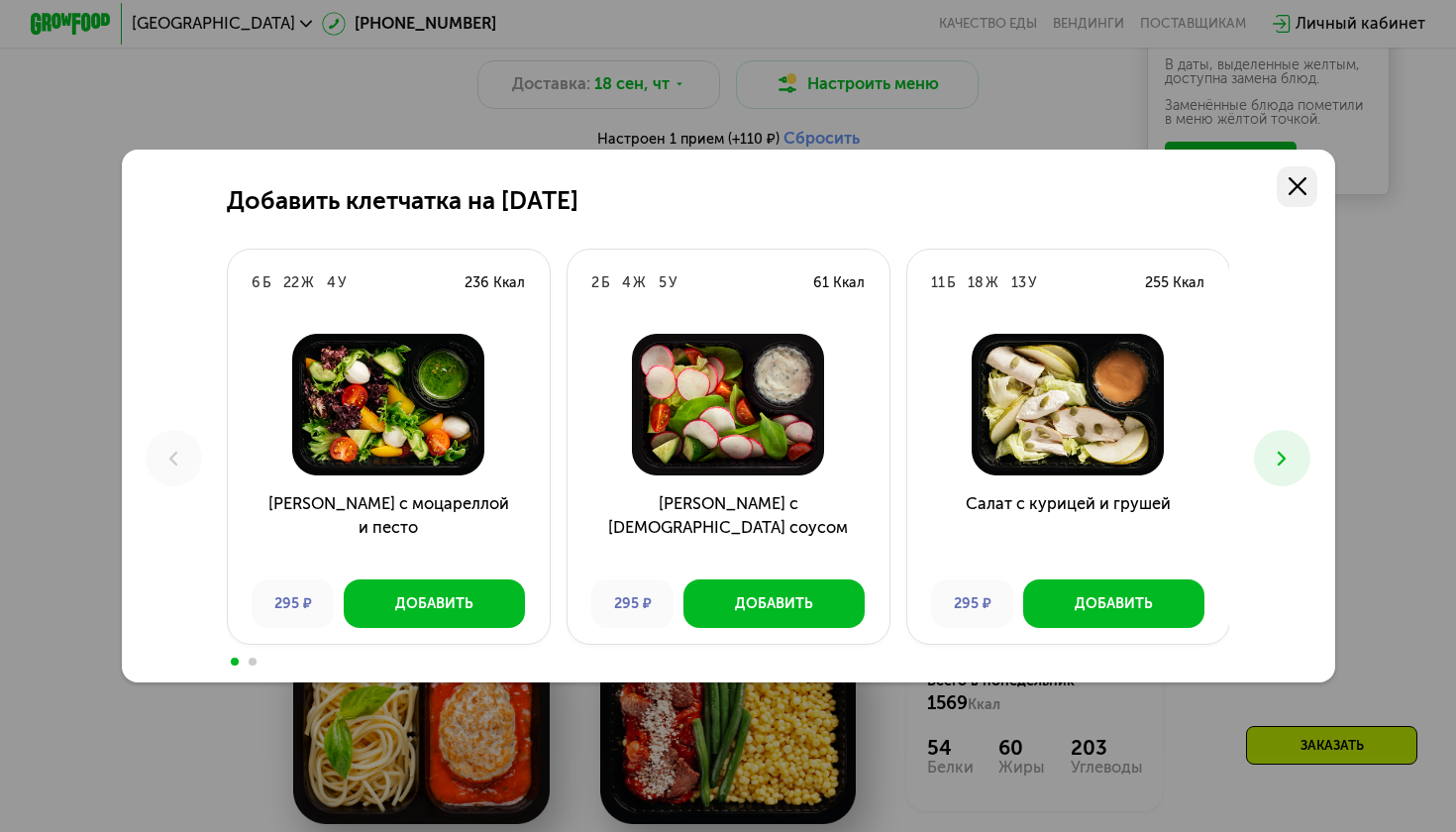
click at [1298, 183] on icon at bounding box center [1298, 186] width 18 height 18
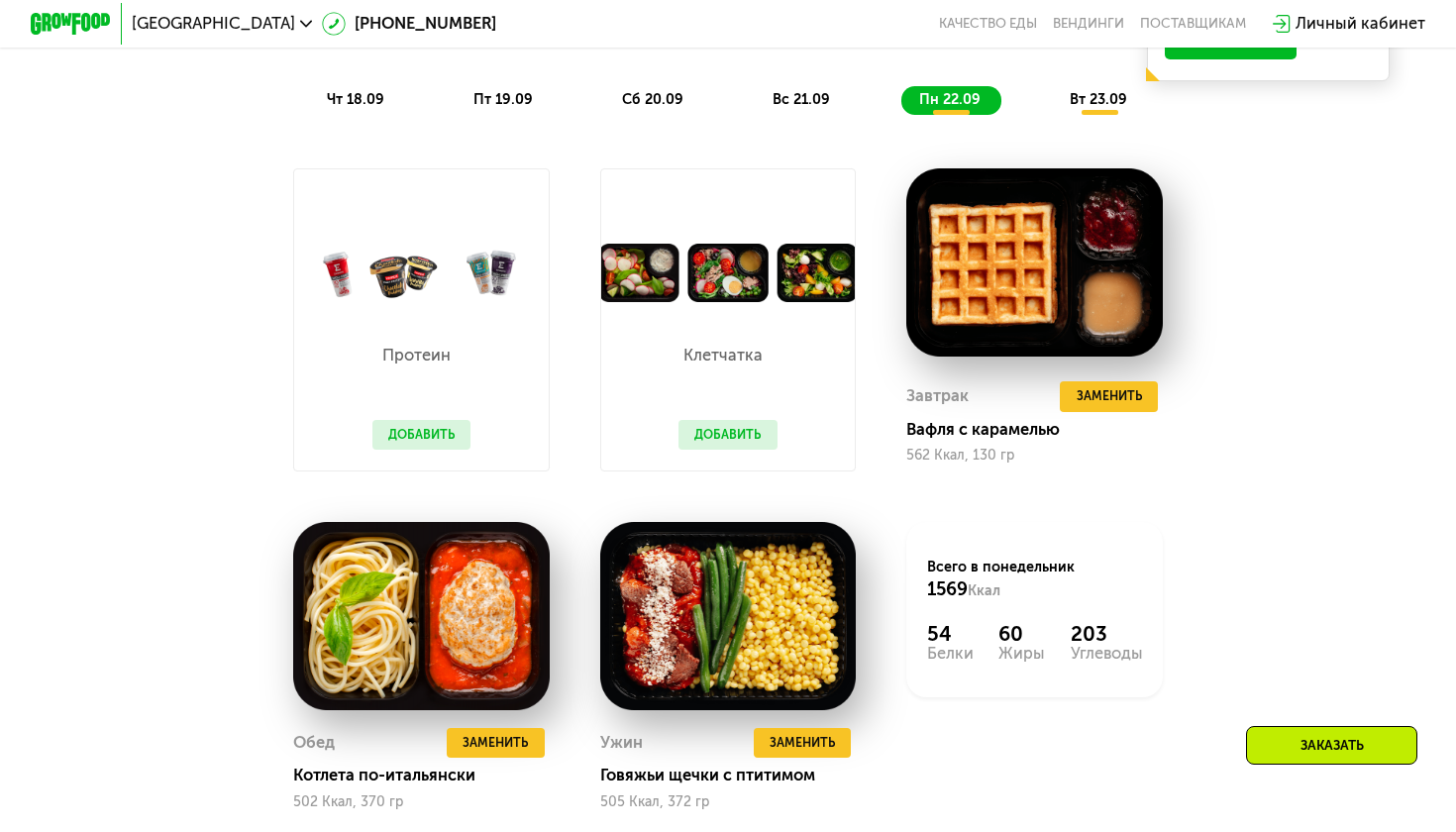
scroll to position [1363, 0]
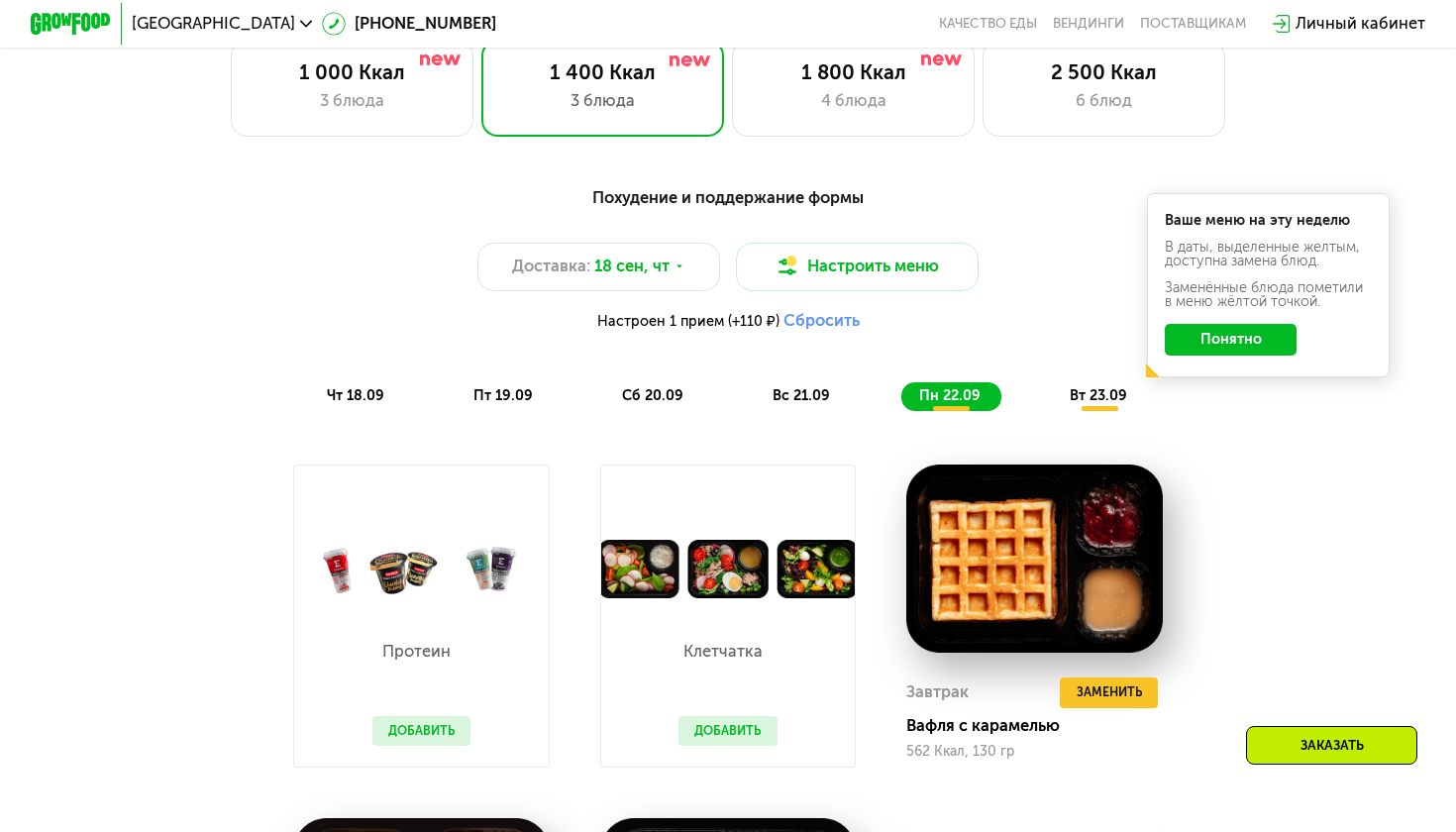
click at [1094, 389] on span "вт 23.09" at bounding box center [1098, 396] width 58 height 17
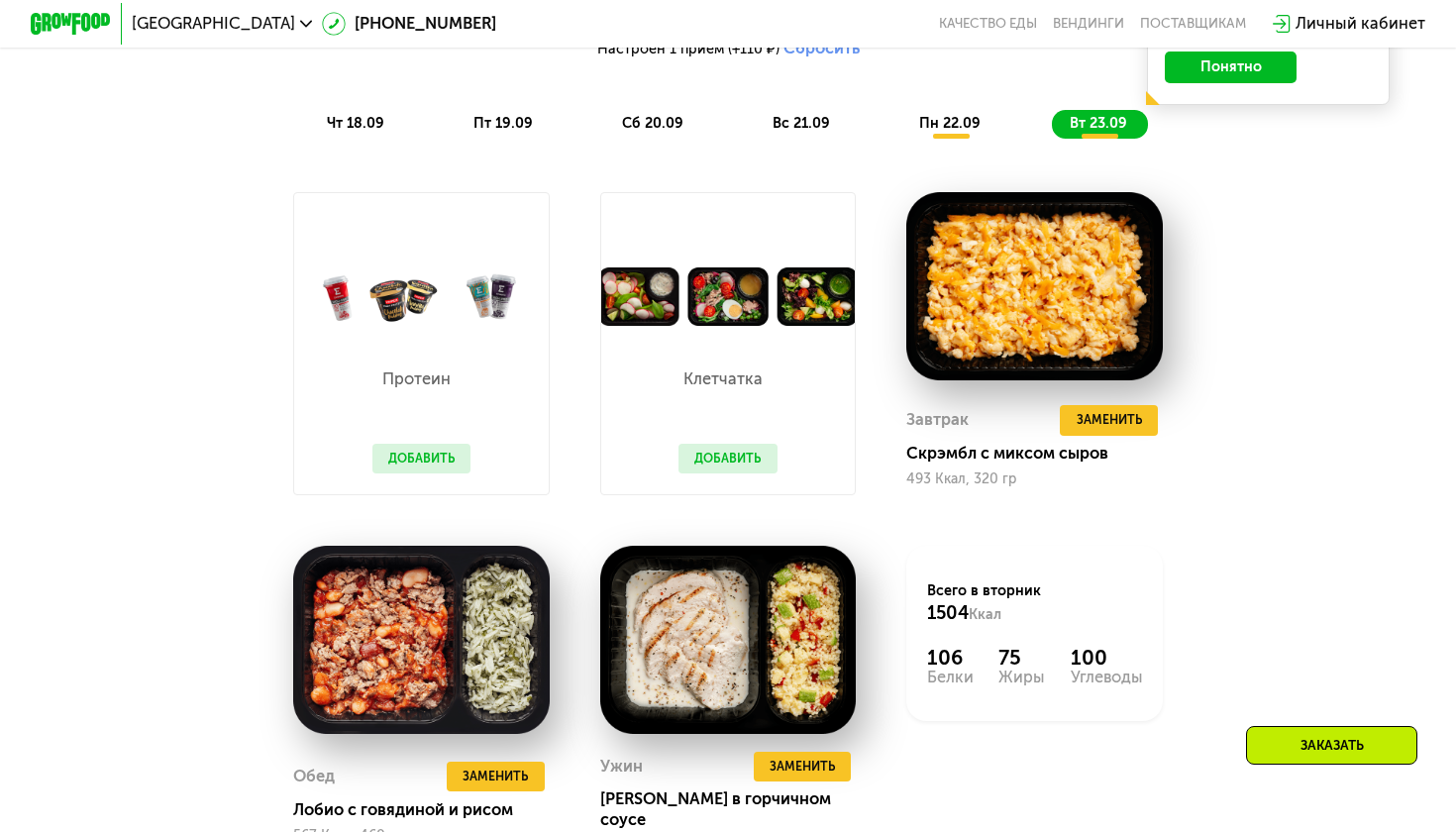
scroll to position [1639, 0]
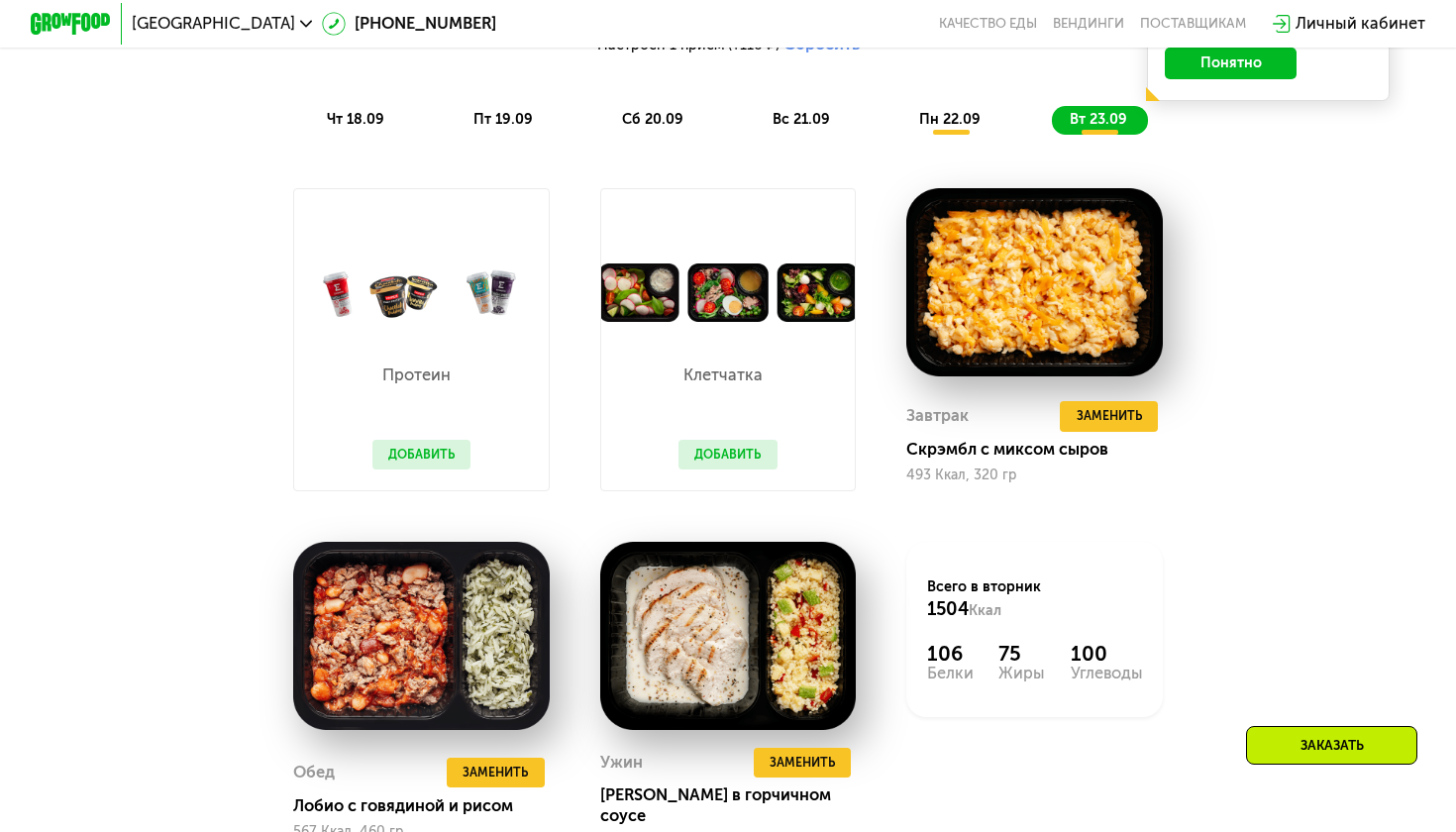
click at [744, 440] on button "Добавить" at bounding box center [727, 455] width 99 height 31
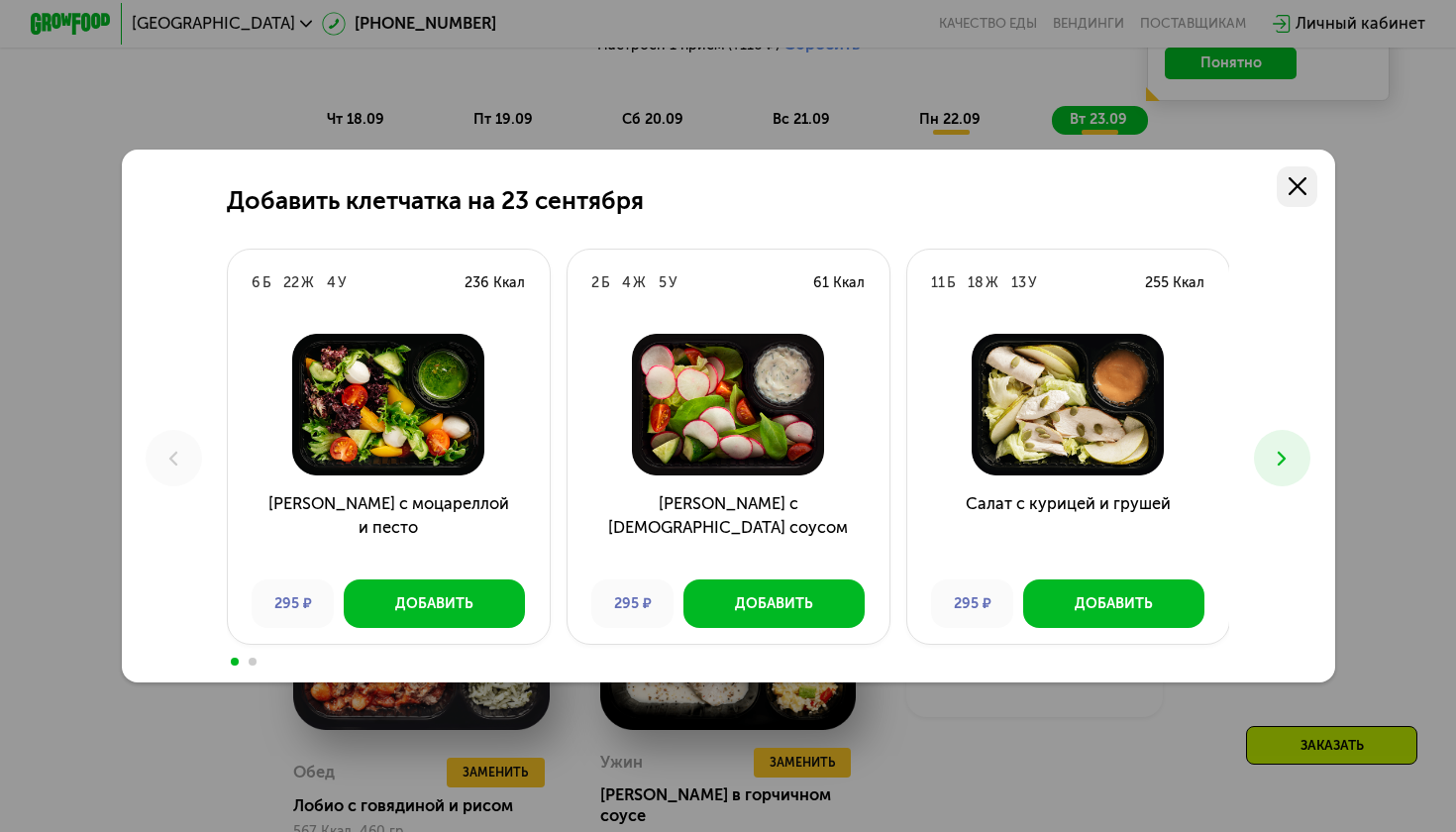
click at [1300, 180] on icon at bounding box center [1298, 186] width 18 height 18
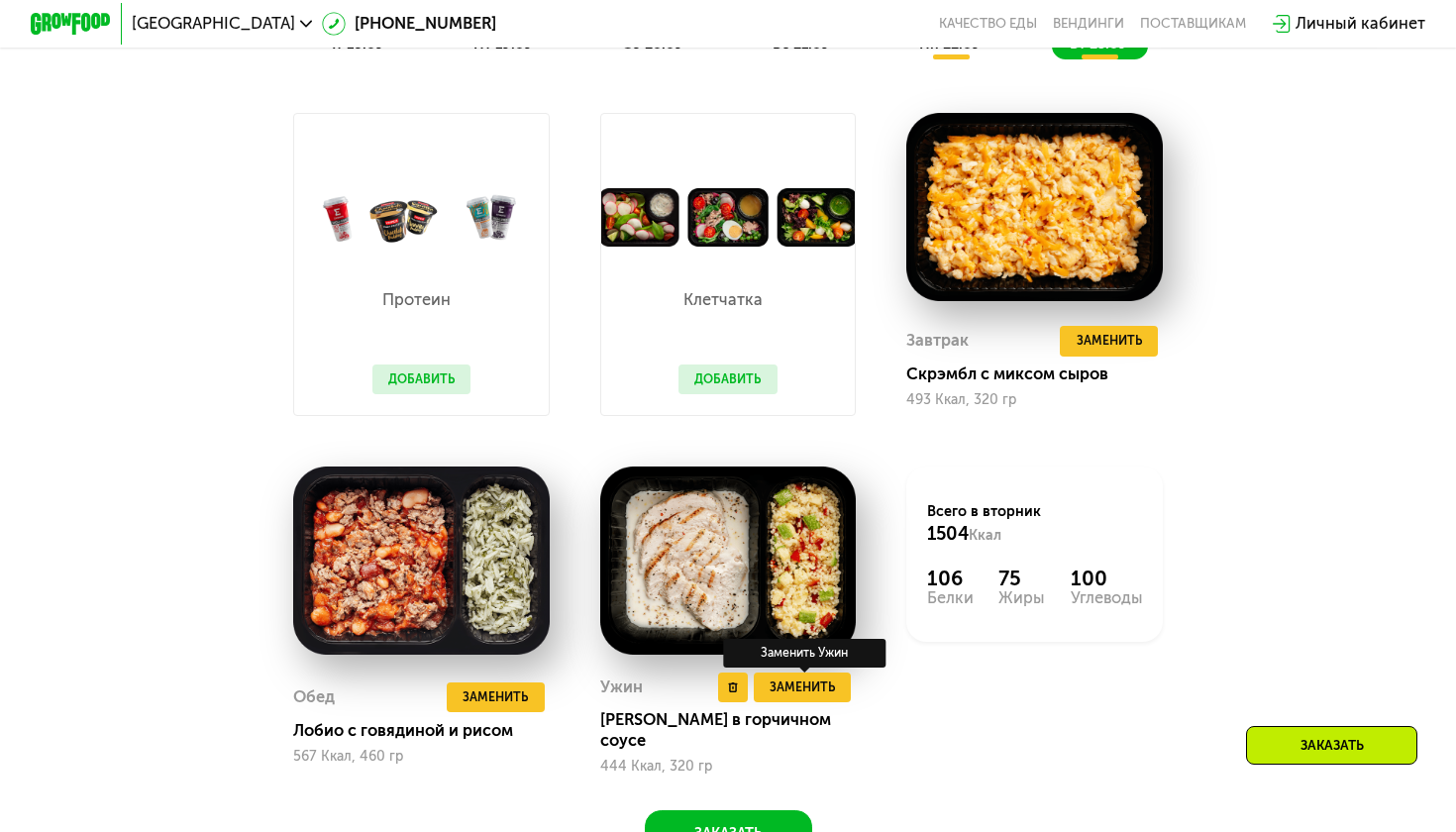
scroll to position [1703, 0]
